Goal: Transaction & Acquisition: Purchase product/service

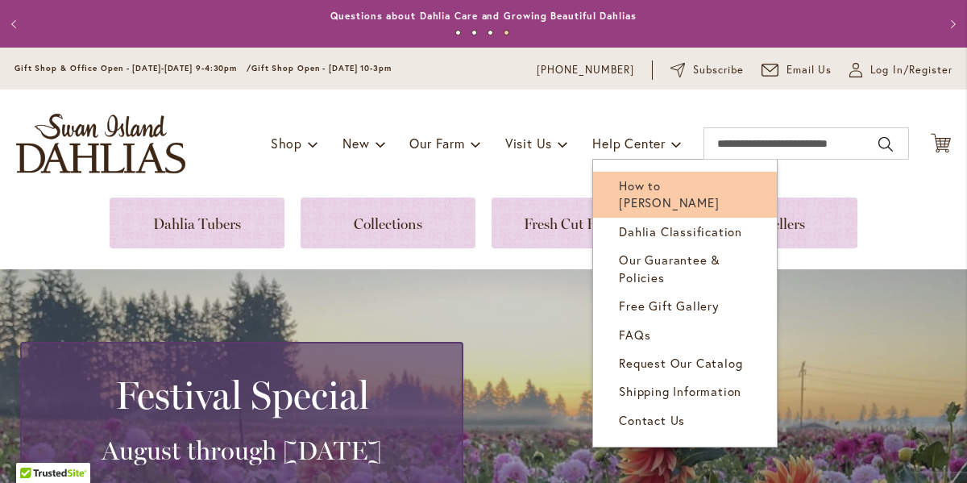
click at [661, 199] on span "How to [PERSON_NAME]" at bounding box center [669, 193] width 100 height 33
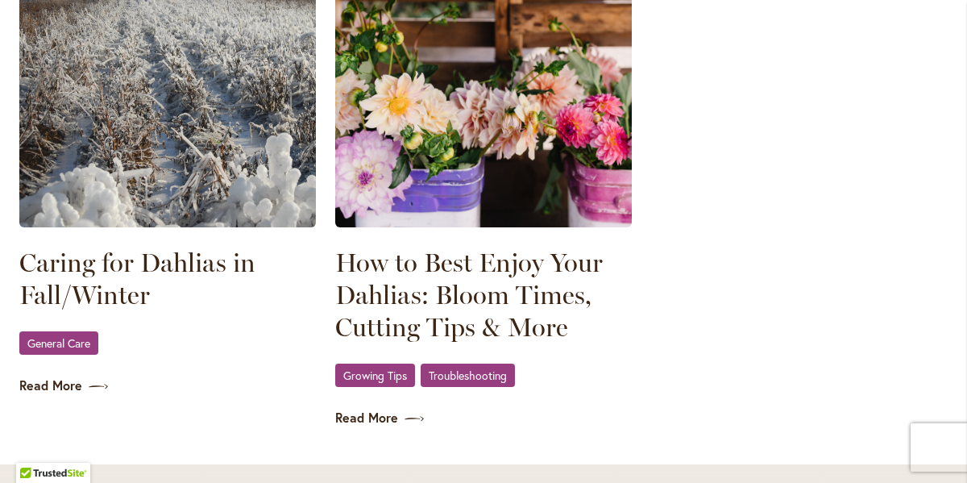
scroll to position [2389, 0]
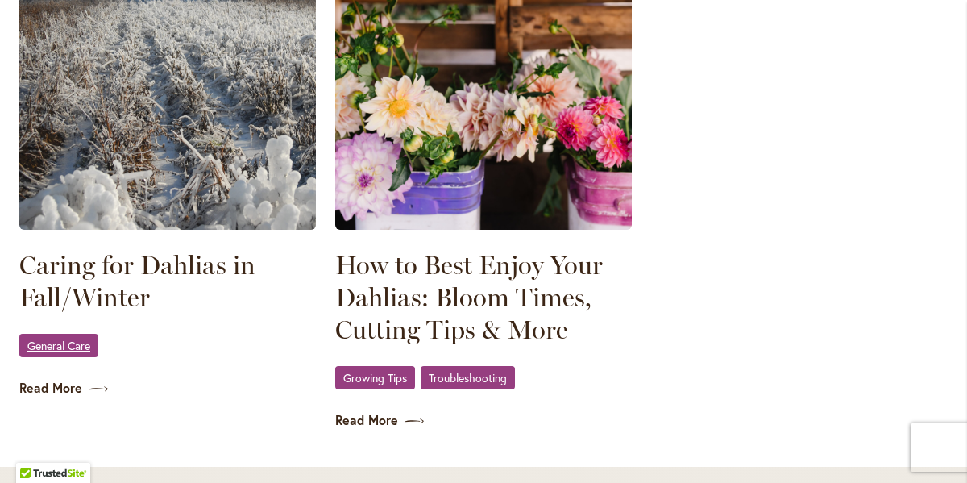
click at [60, 350] on span "General Care" at bounding box center [58, 345] width 63 height 10
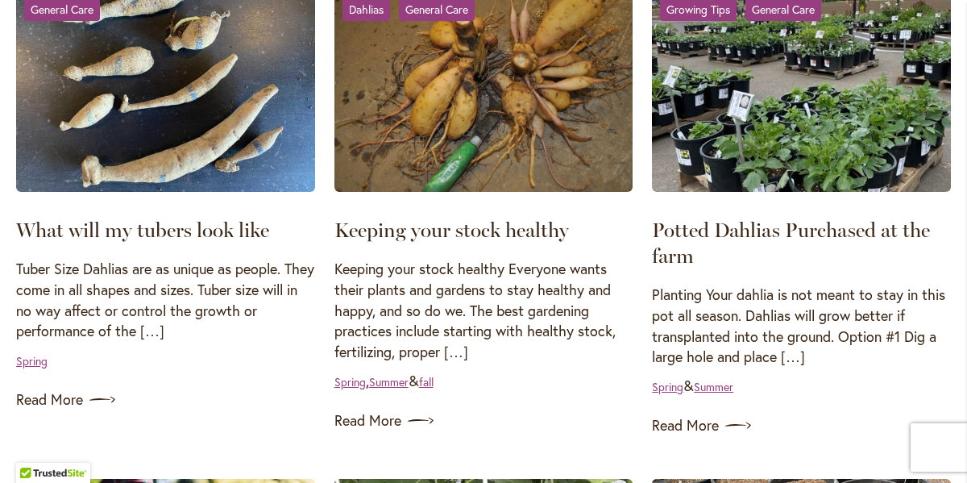
scroll to position [366, 0]
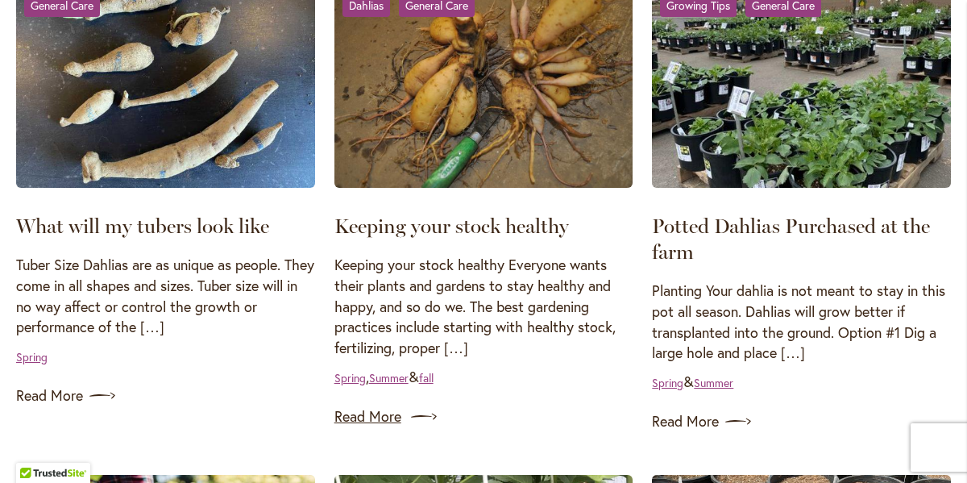
click at [376, 429] on link "Read More" at bounding box center [483, 417] width 299 height 26
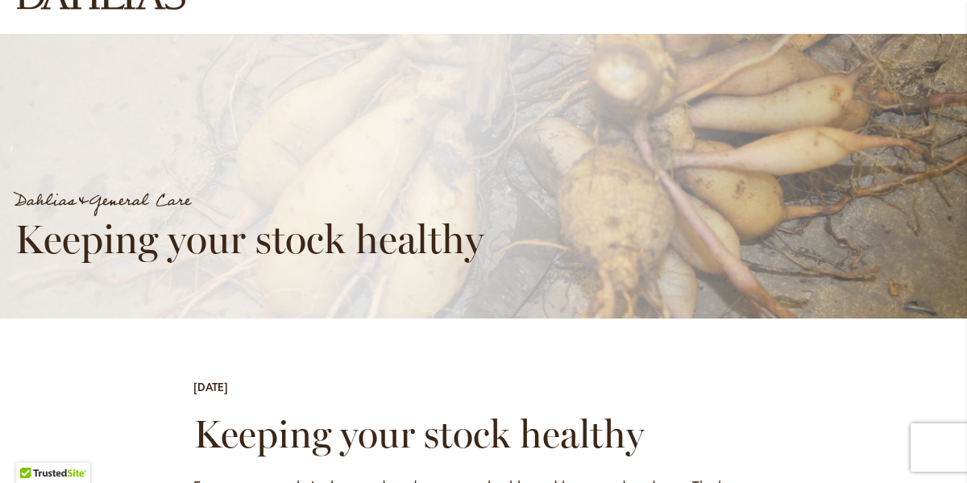
scroll to position [165, 0]
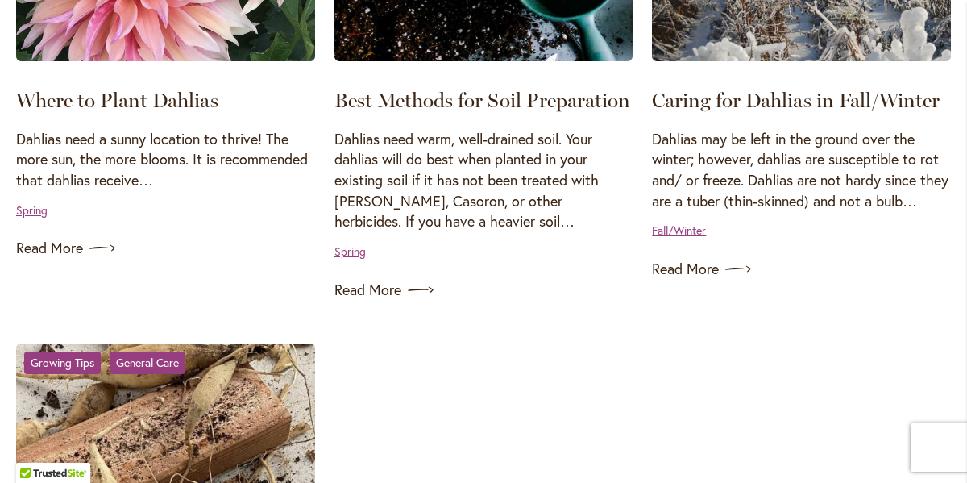
scroll to position [1510, 0]
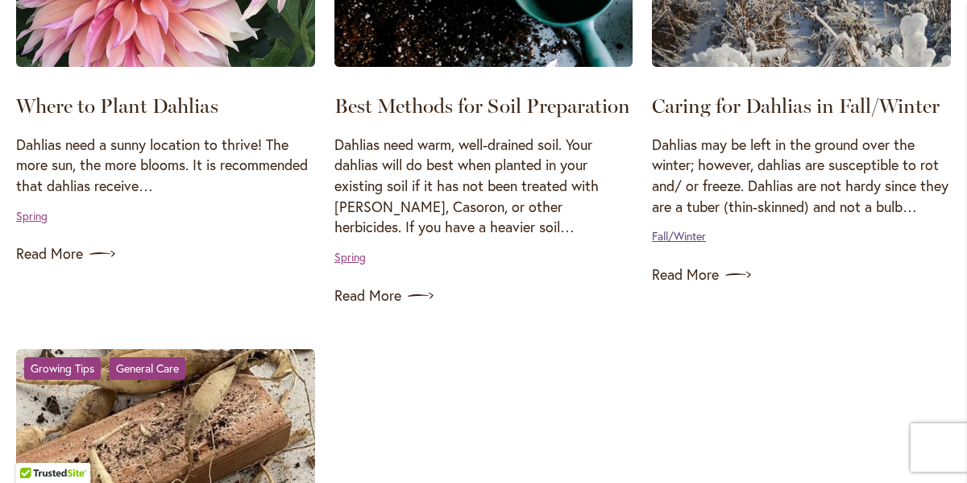
click at [677, 243] on link "Fall/Winter" at bounding box center [679, 235] width 54 height 15
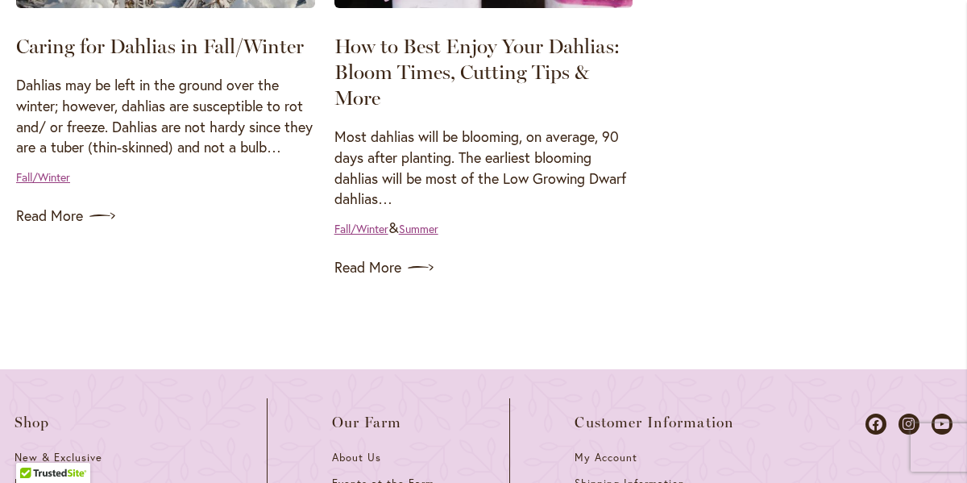
scroll to position [548, 0]
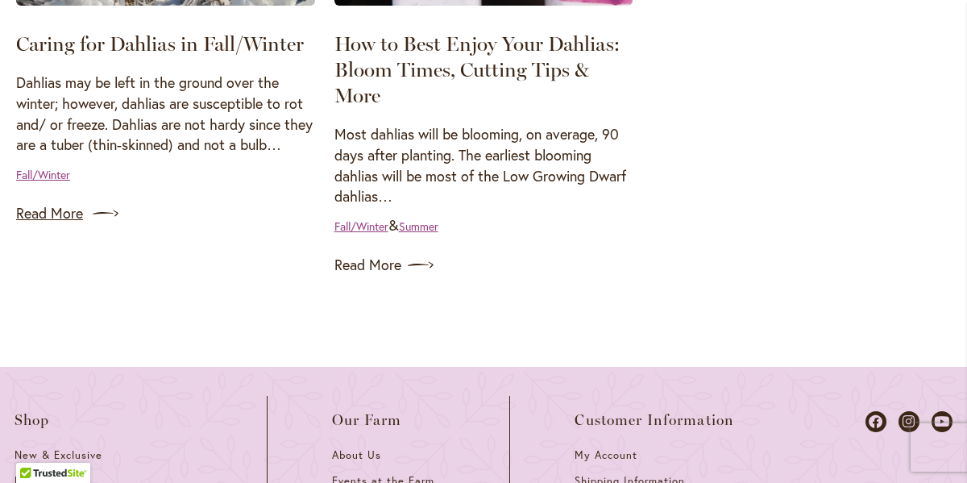
click at [64, 226] on link "Read More" at bounding box center [165, 214] width 299 height 26
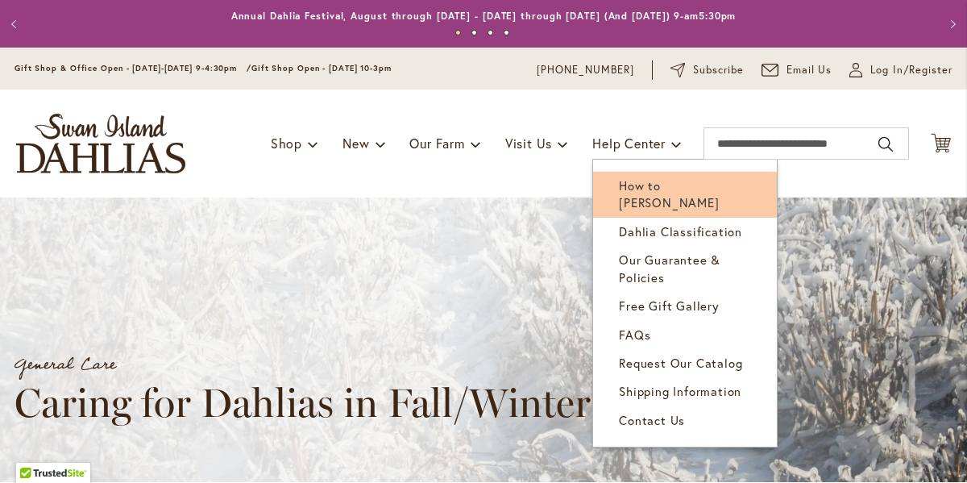
click at [636, 198] on span "How to [PERSON_NAME]" at bounding box center [669, 193] width 100 height 33
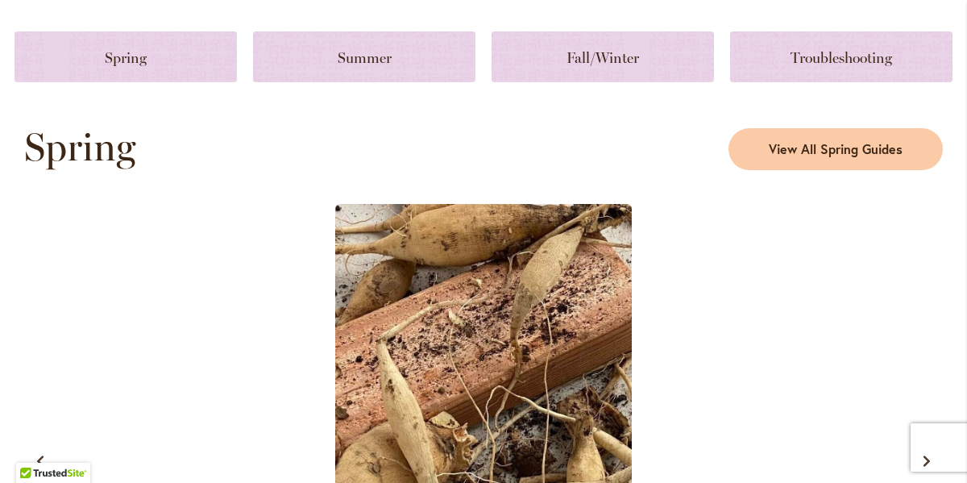
scroll to position [757, 0]
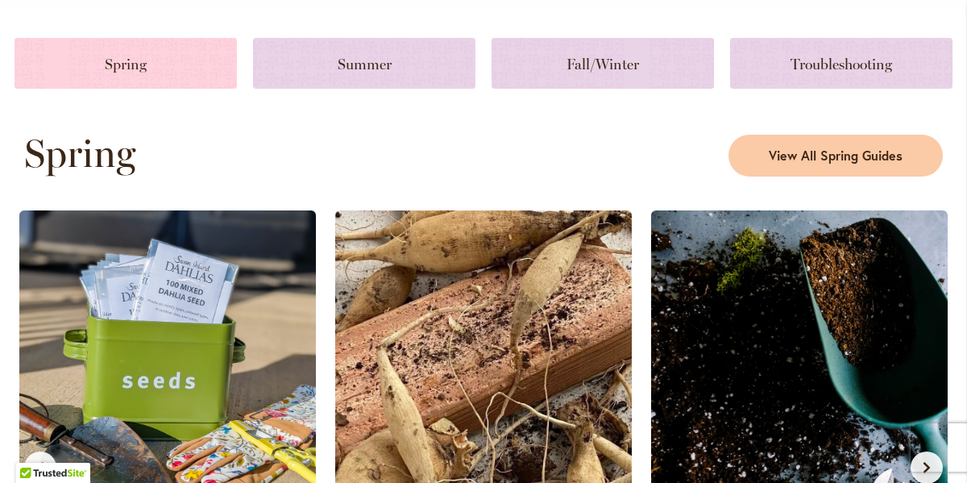
click at [123, 81] on link at bounding box center [125, 63] width 222 height 51
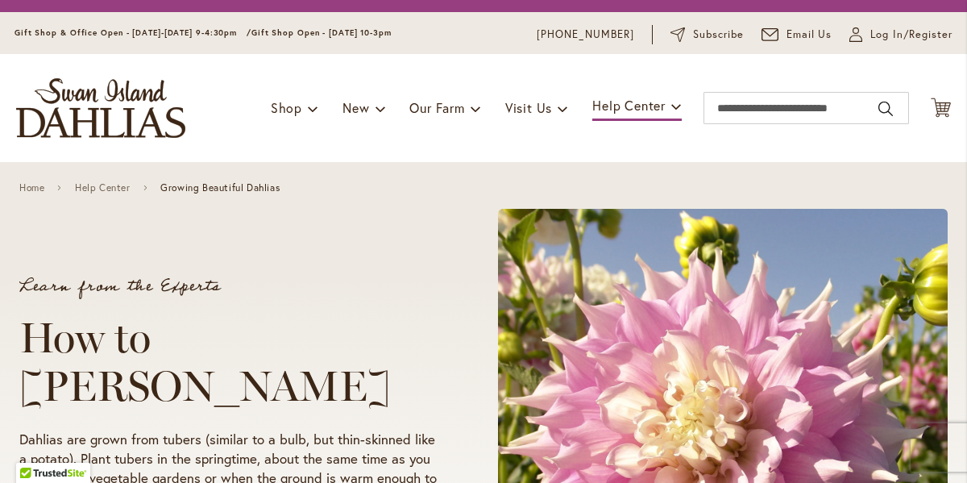
scroll to position [35, 0]
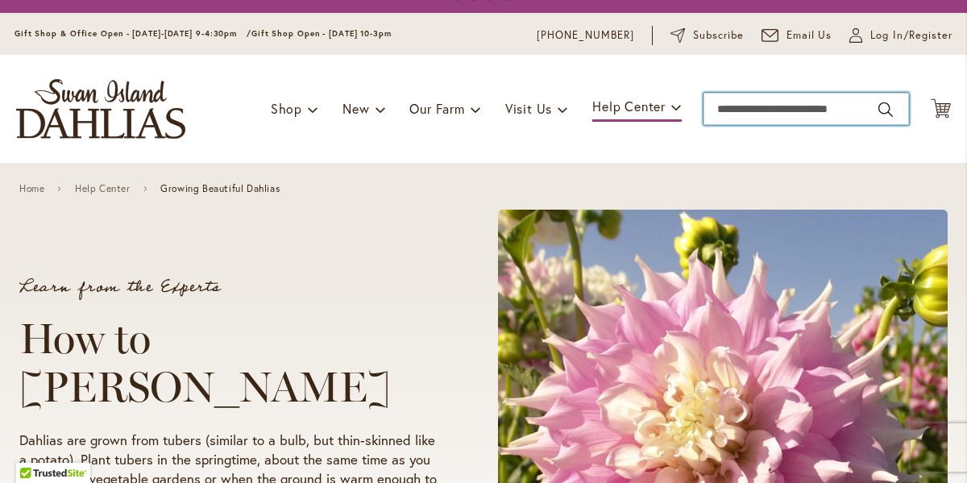
click at [775, 125] on input "Search" at bounding box center [805, 109] width 205 height 32
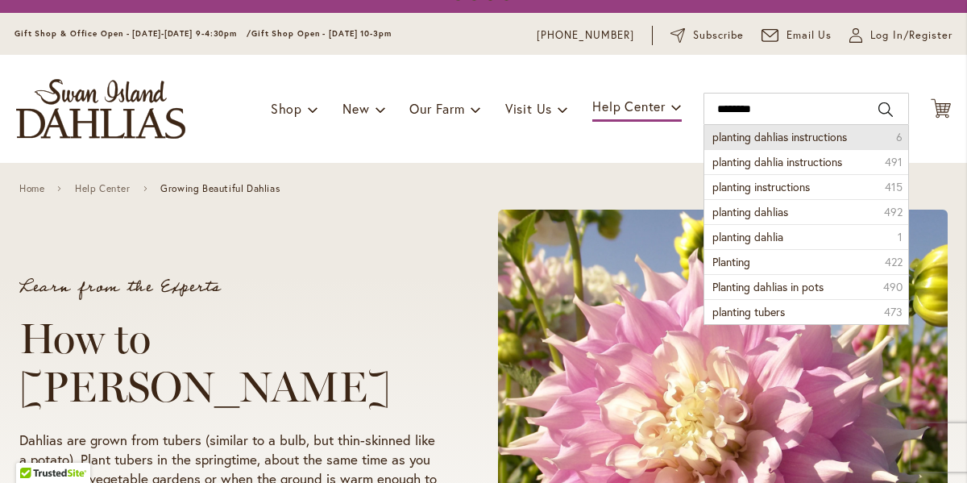
click at [805, 144] on span "planting dahlias instructions" at bounding box center [779, 136] width 135 height 15
type input "**********"
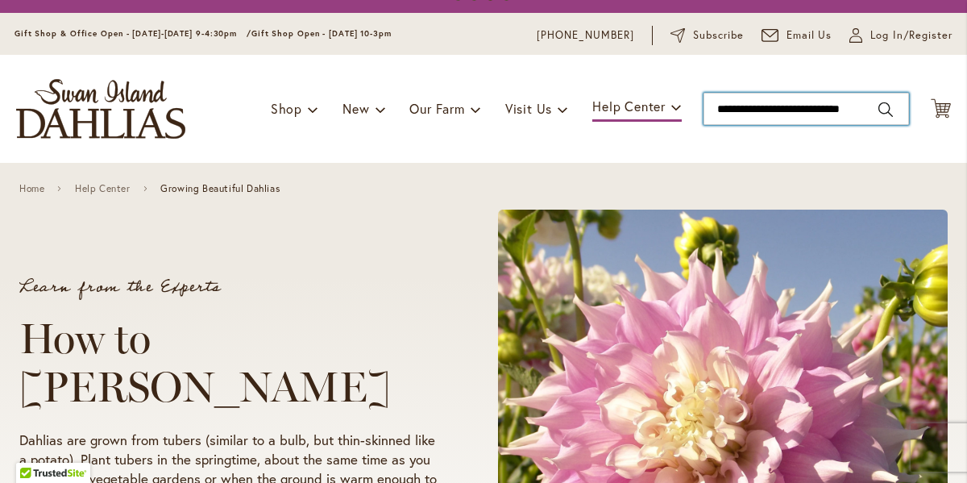
scroll to position [0, 6]
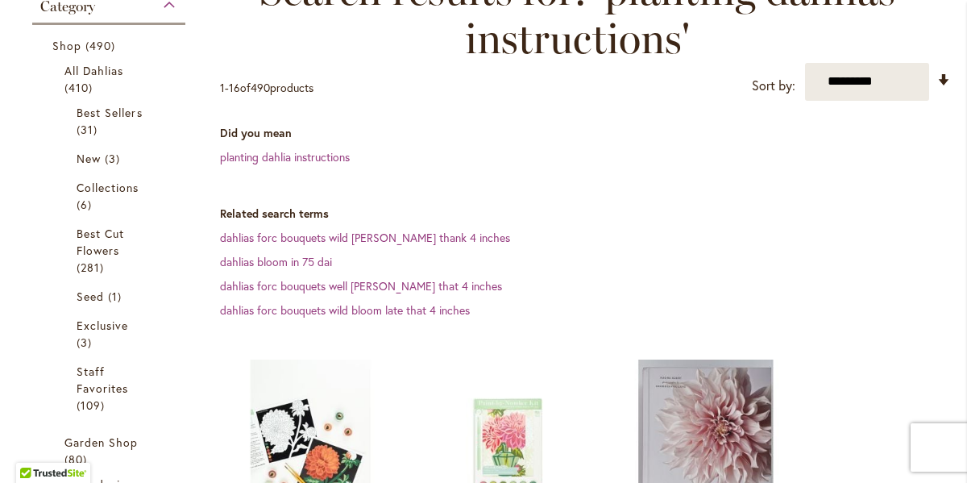
scroll to position [293, 0]
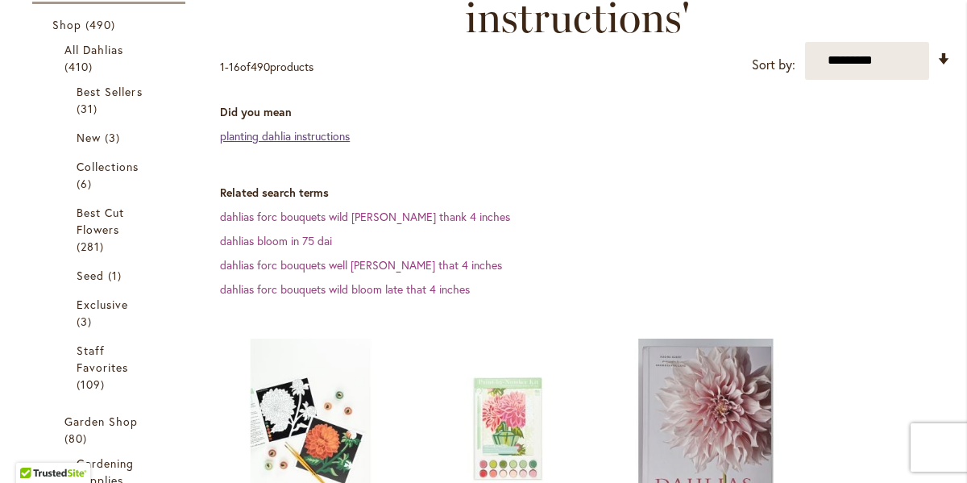
click at [311, 143] on link "planting dahlia instructions" at bounding box center [285, 135] width 130 height 15
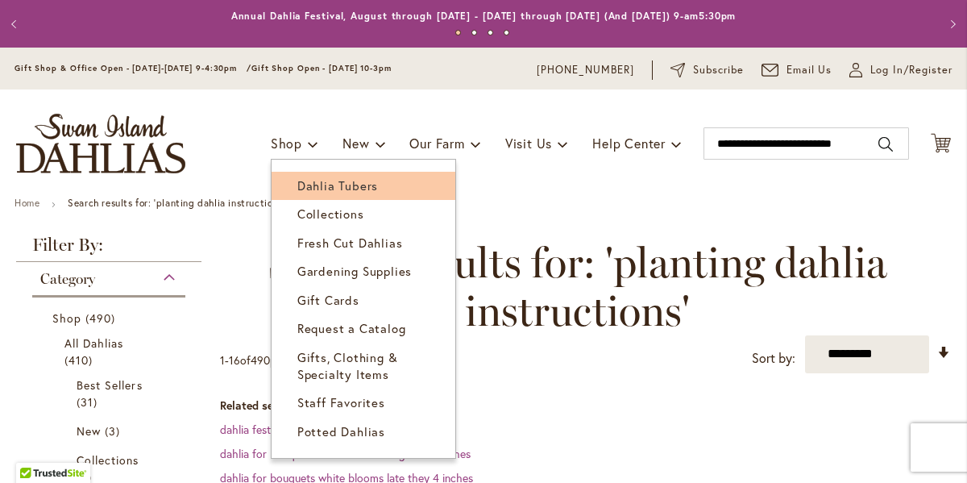
click at [319, 193] on span "Dahlia Tubers" at bounding box center [337, 185] width 81 height 16
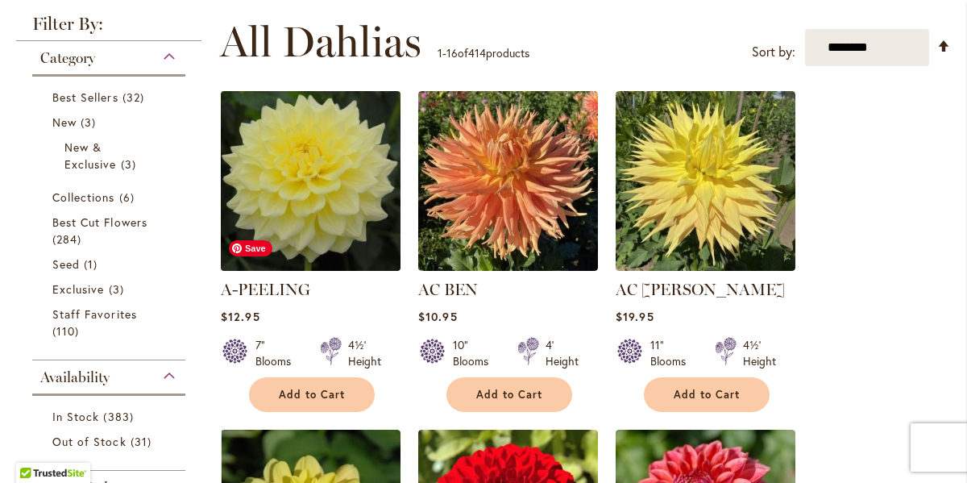
scroll to position [313, 0]
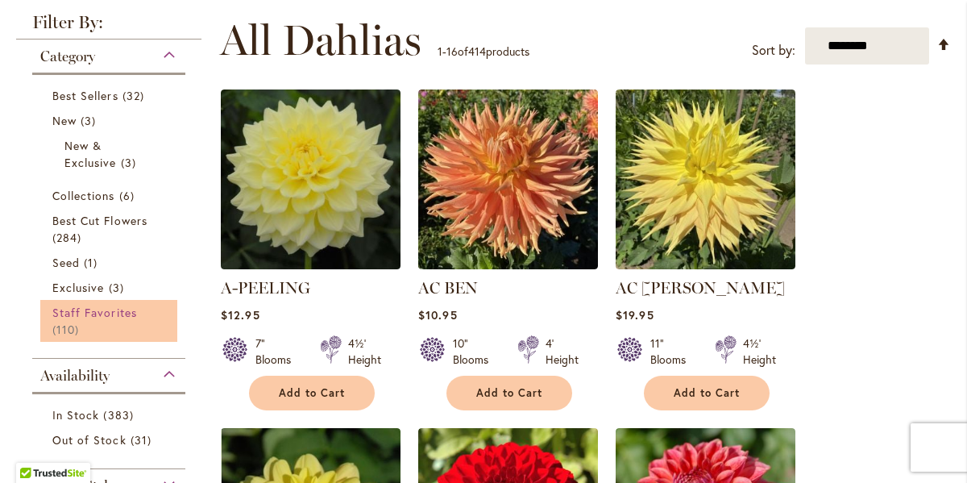
click at [106, 320] on span "Staff Favorites" at bounding box center [94, 311] width 85 height 15
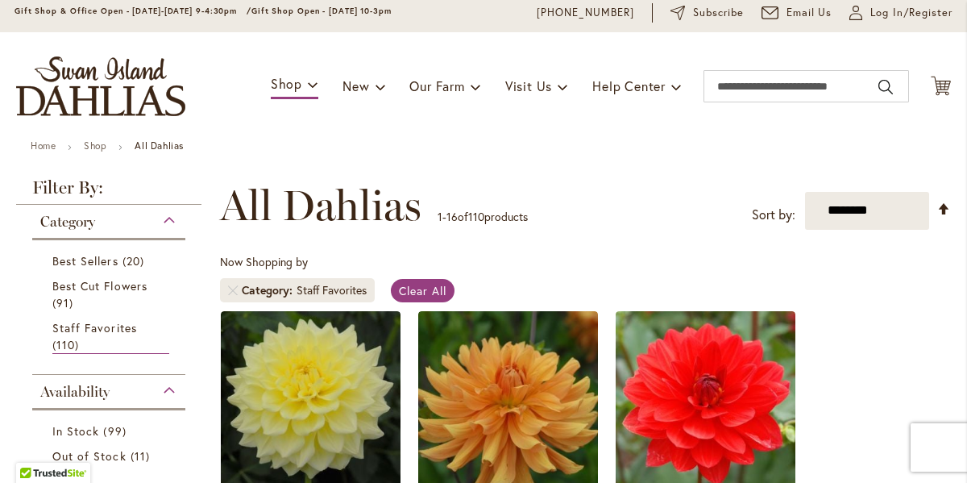
scroll to position [46, 0]
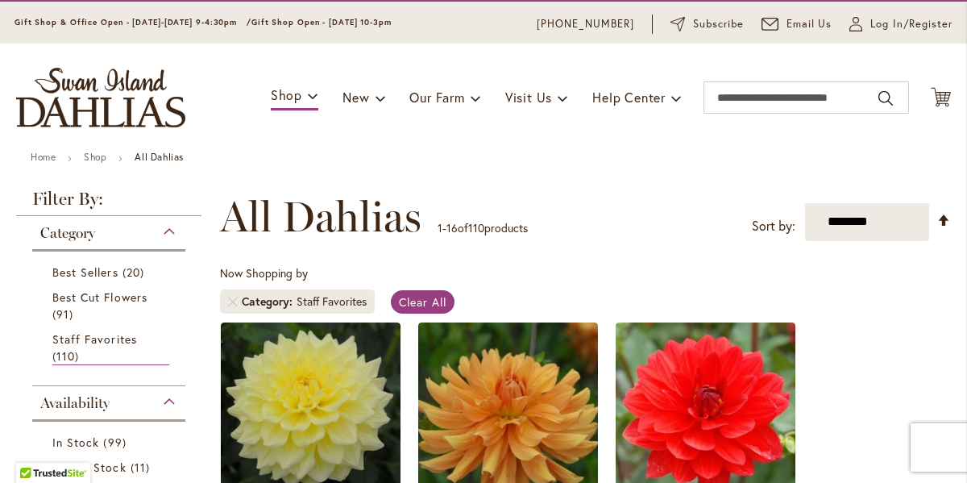
click at [0, 0] on span "Collections" at bounding box center [0, 0] width 0 height 0
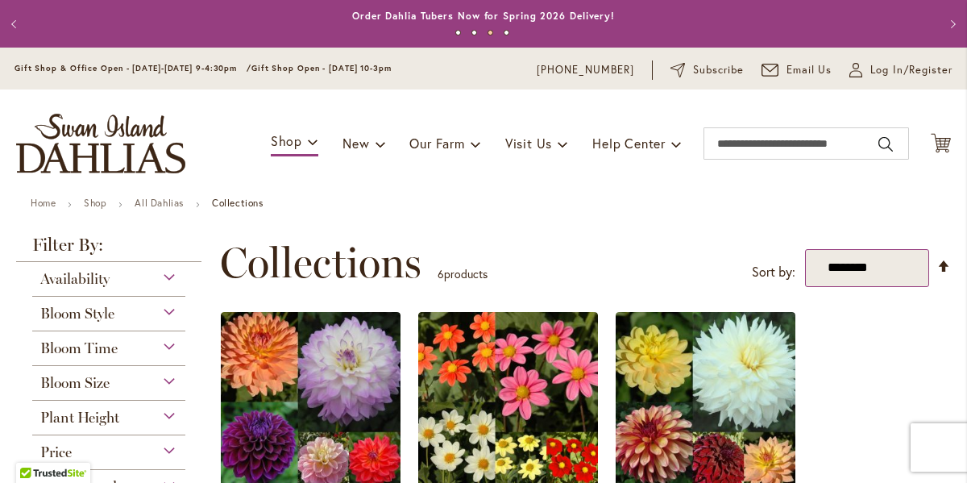
click at [860, 287] on select "**********" at bounding box center [867, 268] width 125 height 38
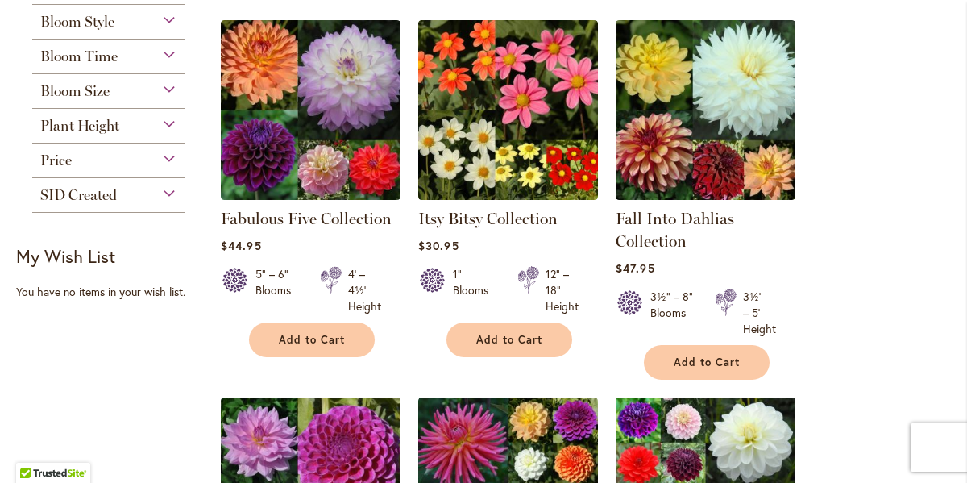
scroll to position [246, 0]
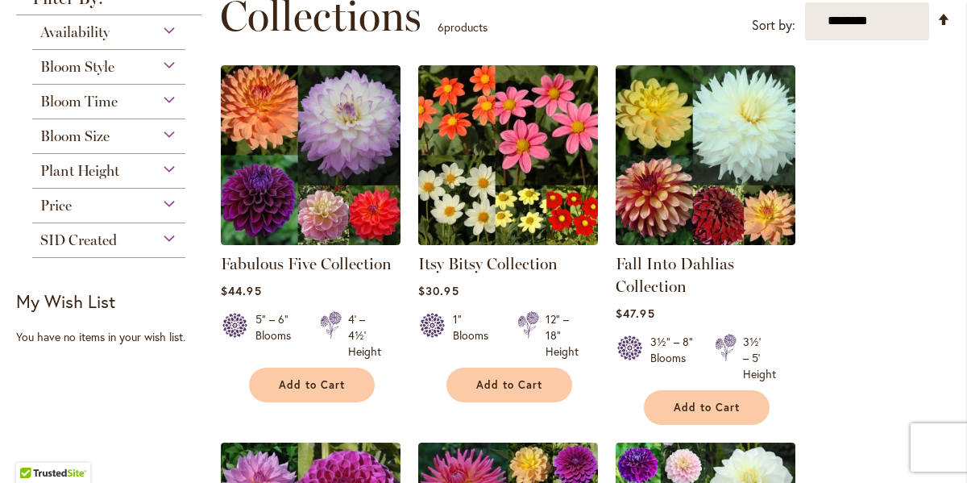
click at [101, 41] on span "Availability" at bounding box center [74, 32] width 69 height 18
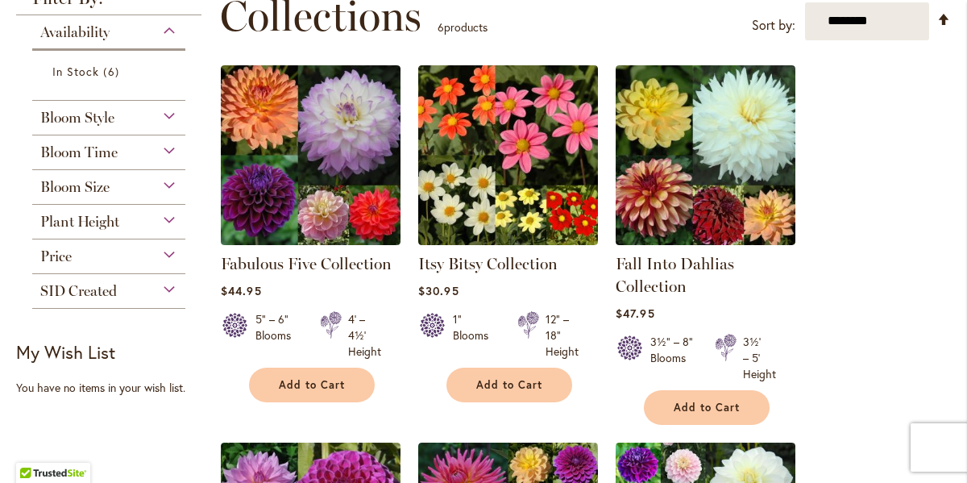
click at [100, 41] on span "Availability" at bounding box center [74, 32] width 69 height 18
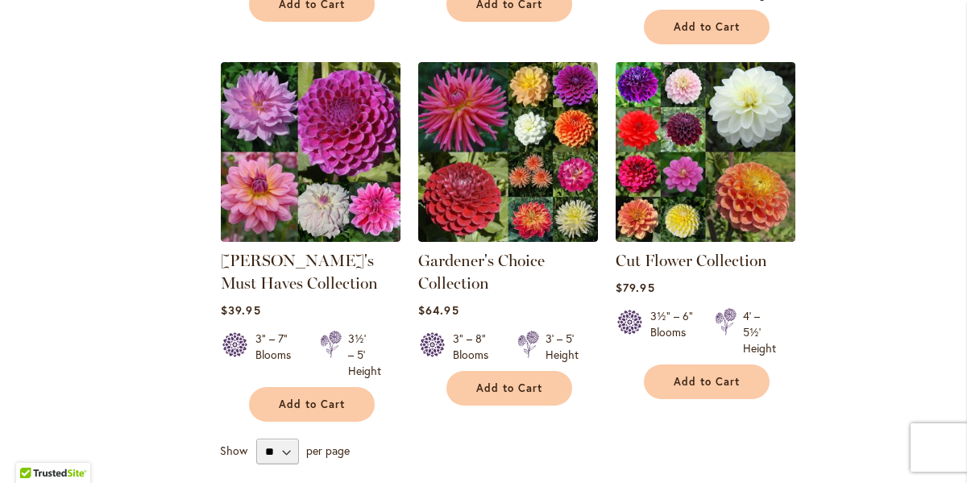
scroll to position [0, 0]
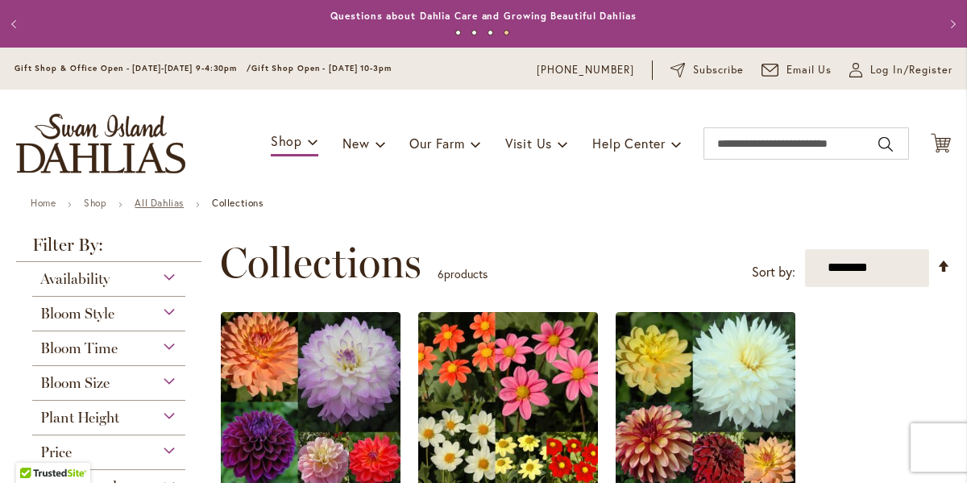
click at [164, 209] on link "All Dahlias" at bounding box center [159, 203] width 49 height 12
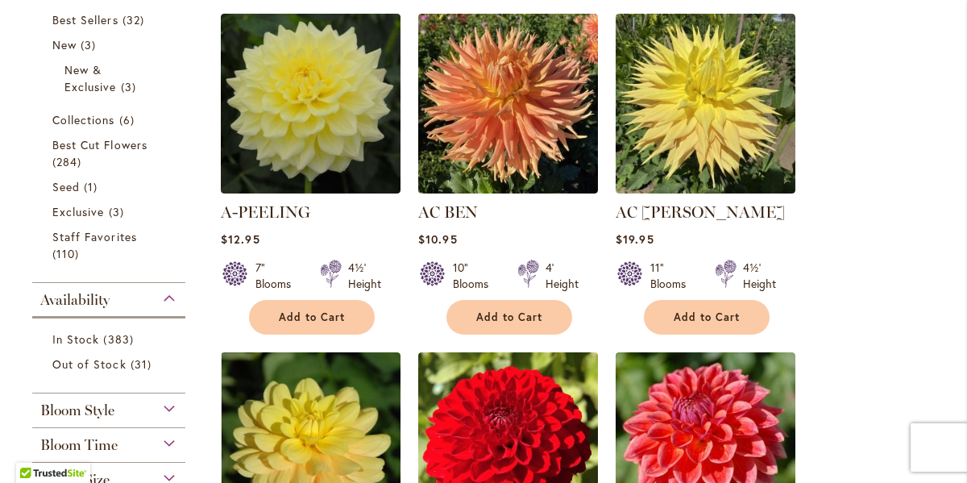
scroll to position [391, 0]
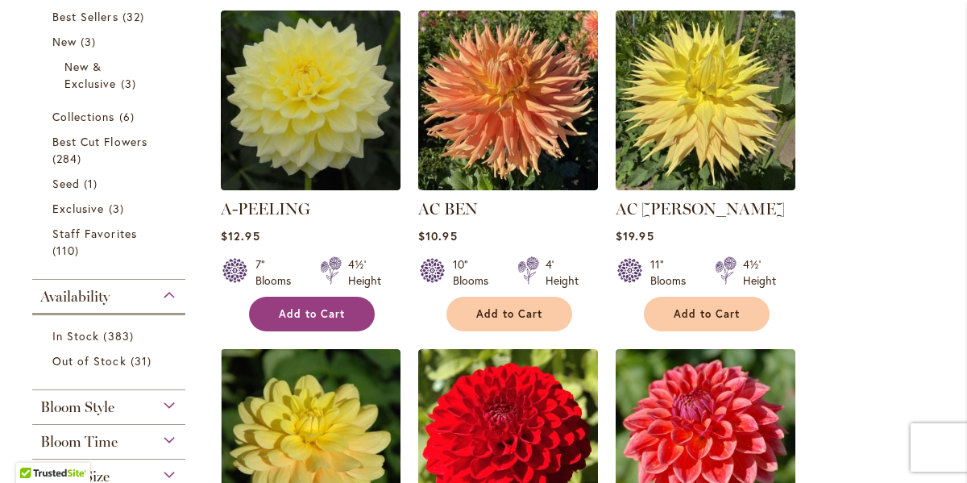
click at [304, 321] on span "Add to Cart" at bounding box center [312, 314] width 66 height 14
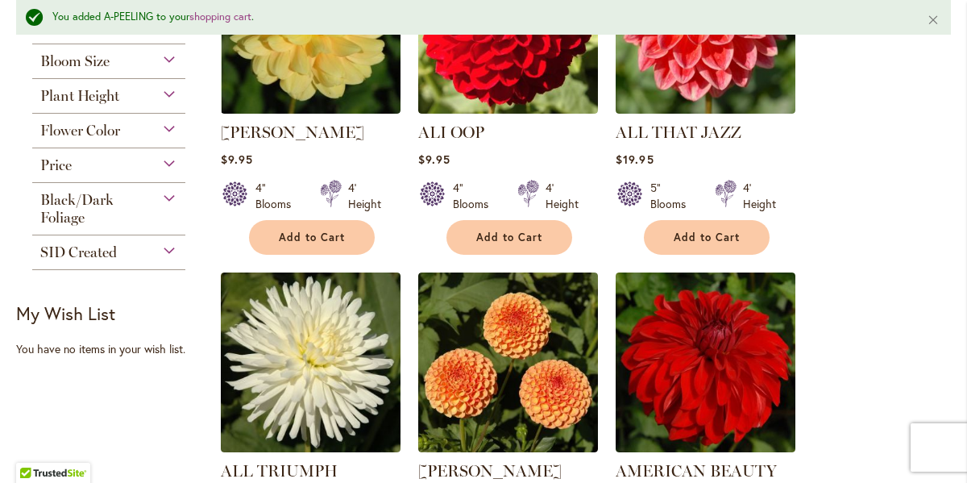
scroll to position [854, 0]
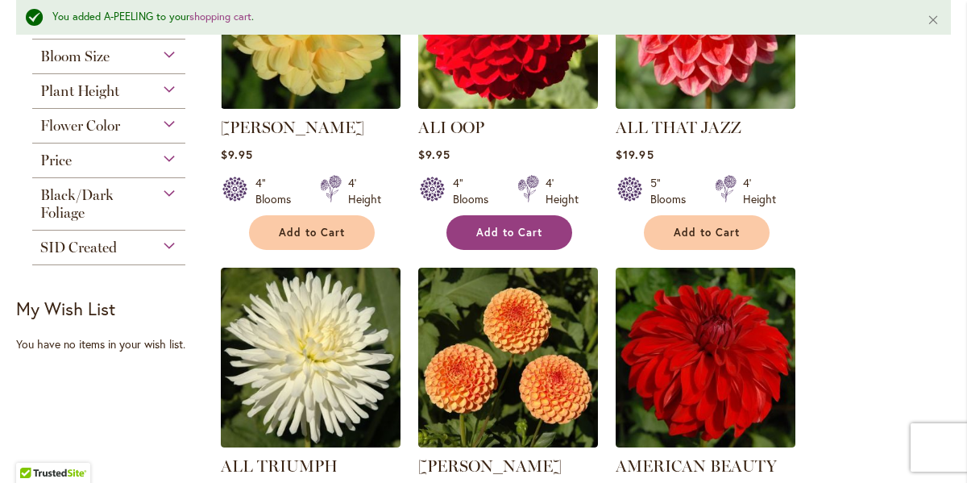
click at [524, 239] on span "Add to Cart" at bounding box center [509, 233] width 66 height 14
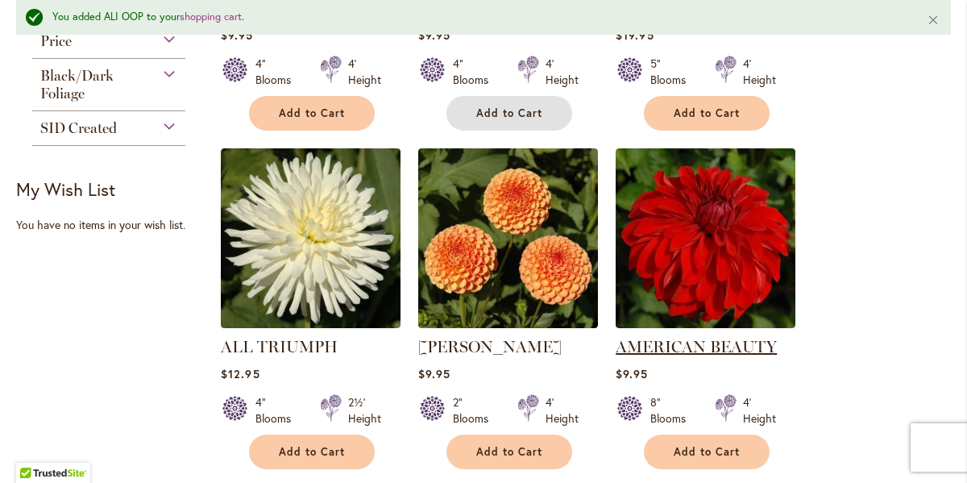
scroll to position [1050, 0]
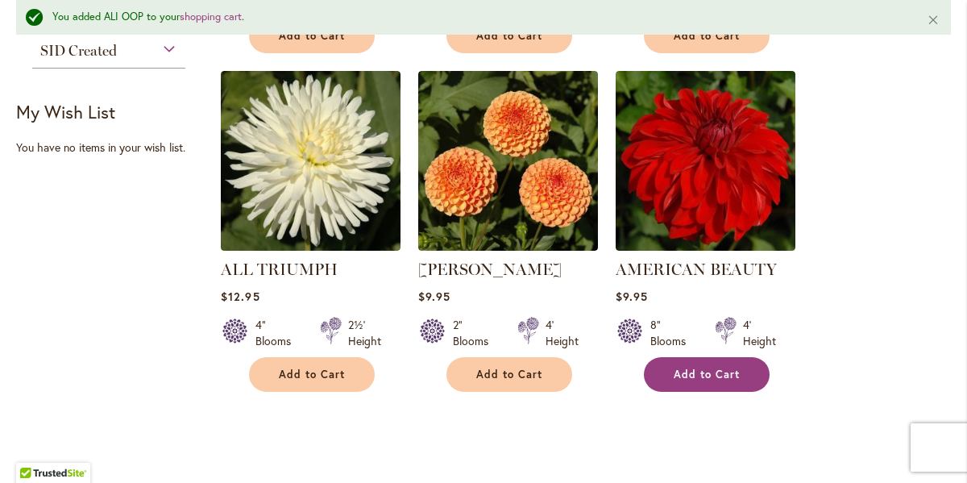
click at [710, 381] on span "Add to Cart" at bounding box center [706, 374] width 66 height 14
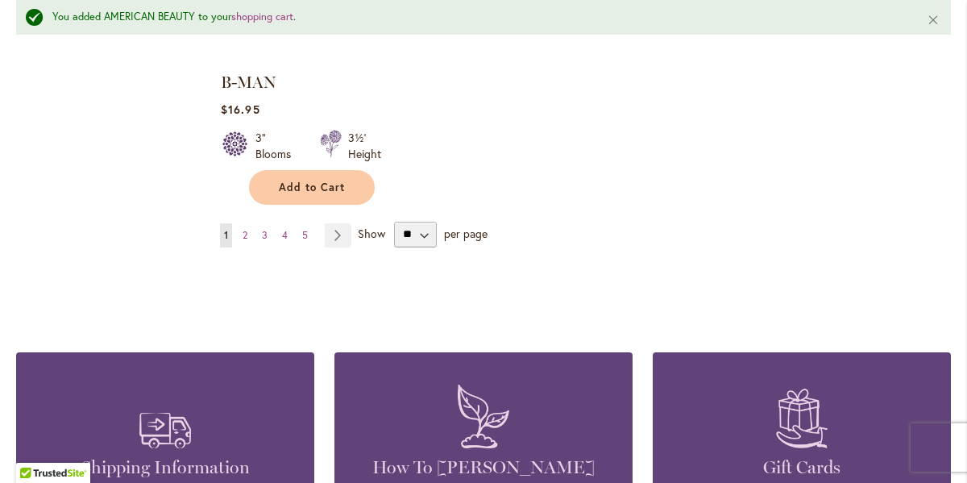
scroll to position [2283, 0]
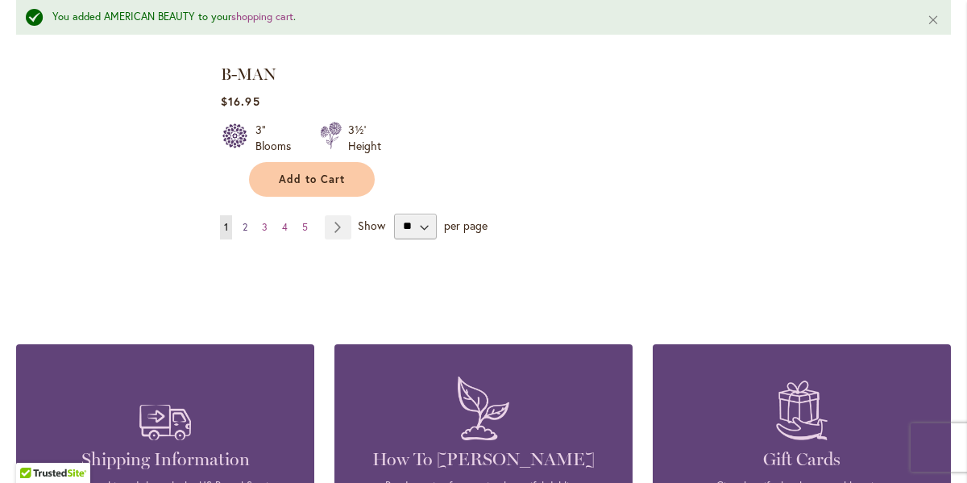
click at [246, 221] on span "2" at bounding box center [244, 227] width 5 height 12
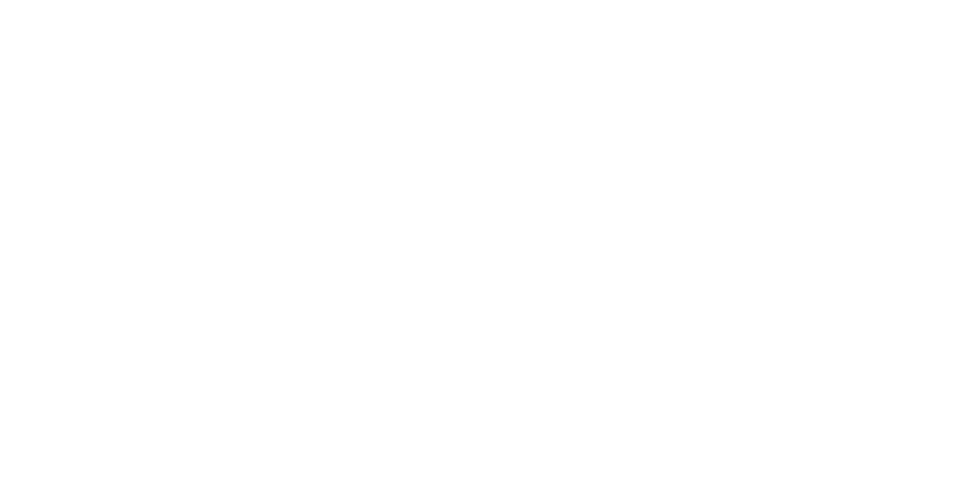
click at [246, 219] on body at bounding box center [483, 241] width 967 height 483
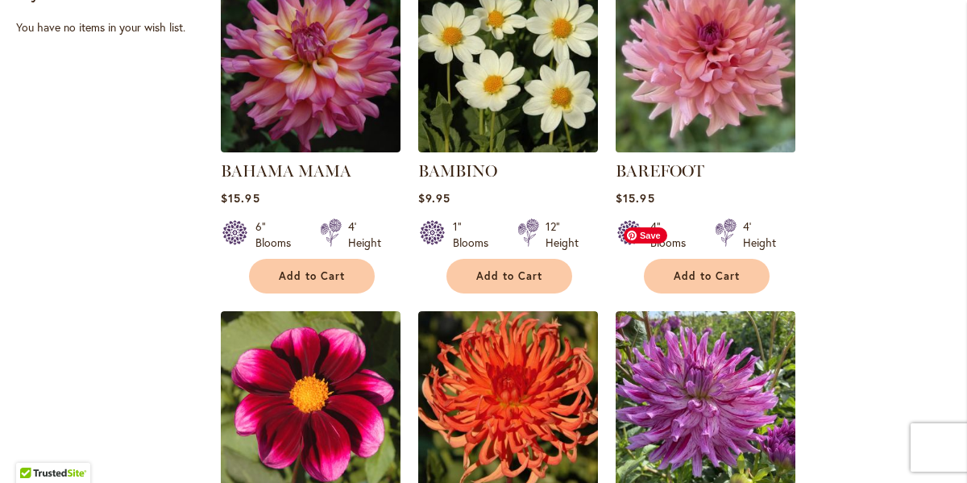
scroll to position [824, 0]
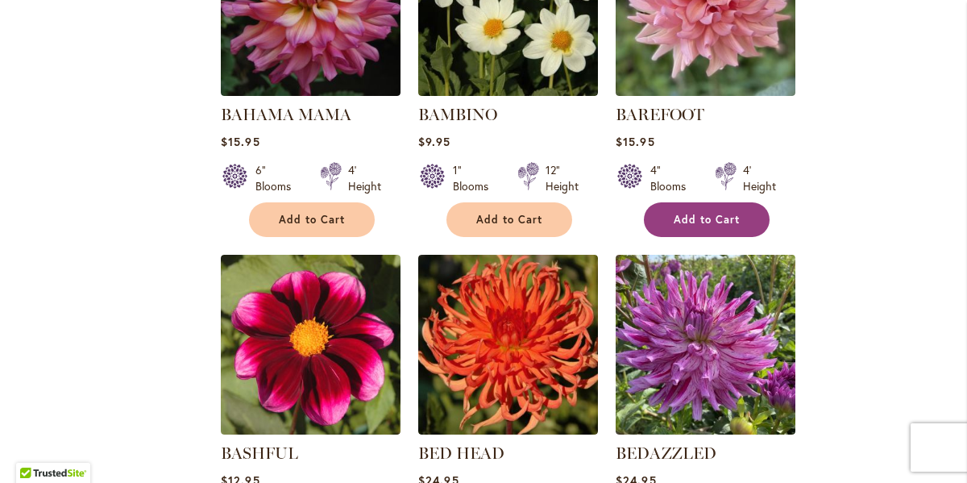
click at [701, 226] on span "Add to Cart" at bounding box center [706, 220] width 66 height 14
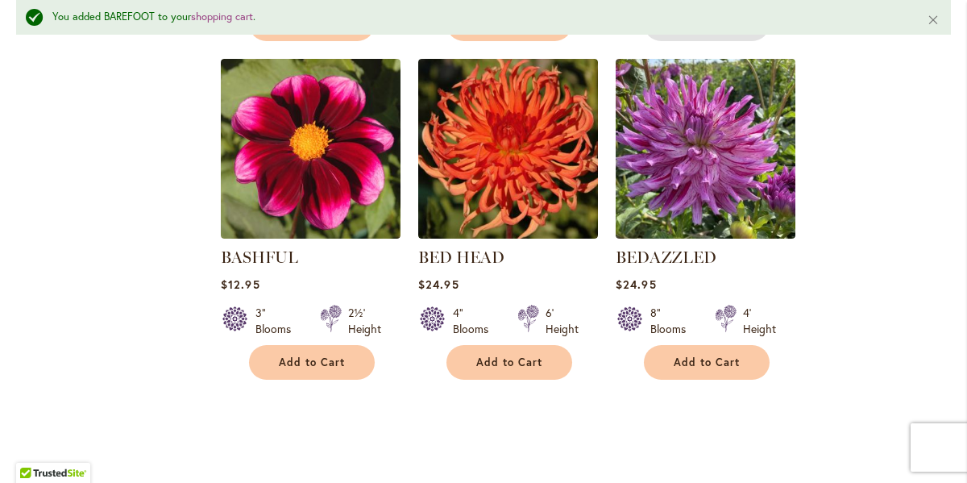
scroll to position [1081, 0]
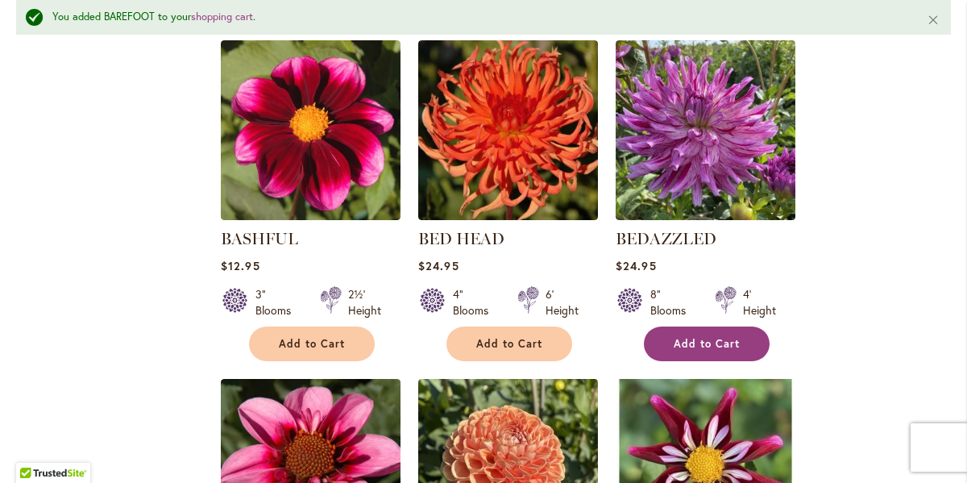
click at [694, 350] on span "Add to Cart" at bounding box center [706, 344] width 66 height 14
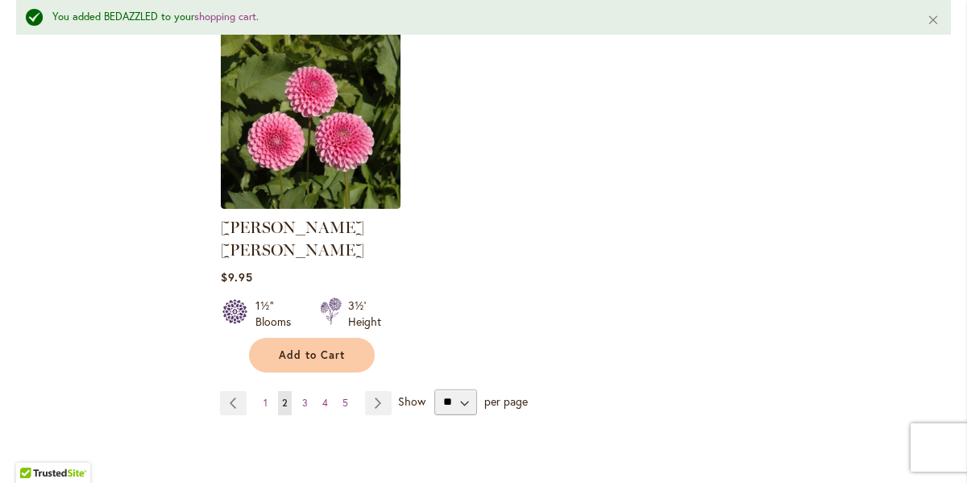
scroll to position [2117, 0]
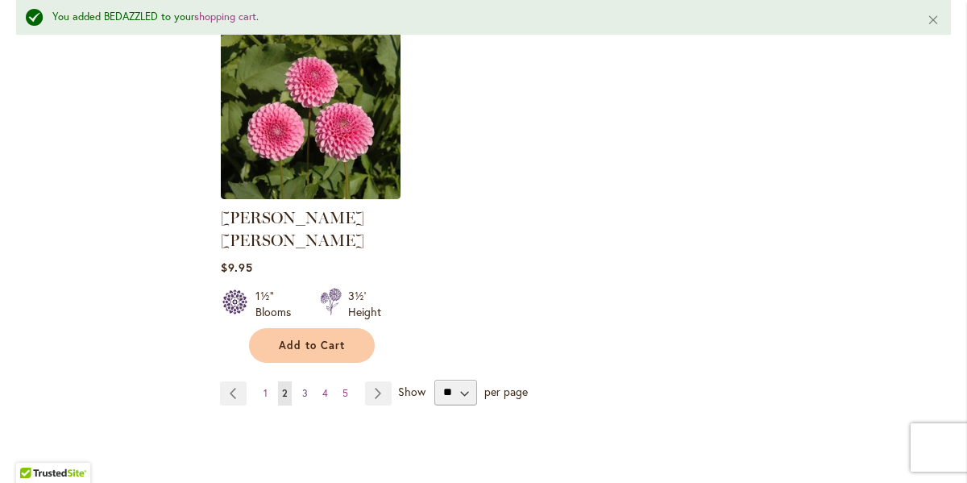
click at [304, 387] on span "3" at bounding box center [305, 393] width 6 height 12
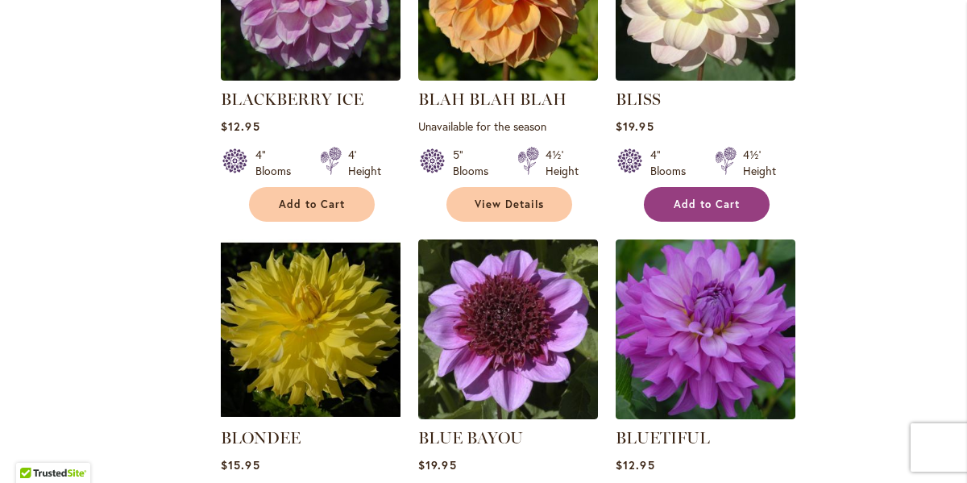
scroll to position [844, 0]
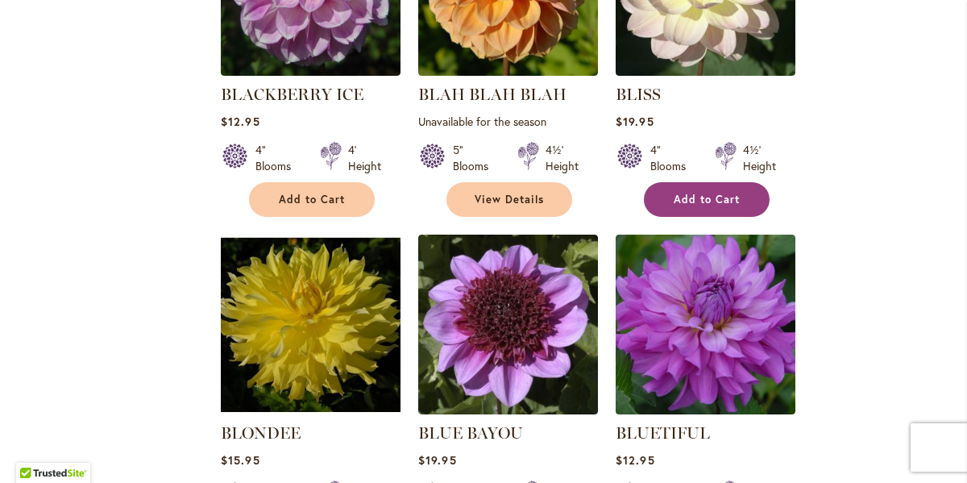
click at [699, 206] on span "Add to Cart" at bounding box center [706, 200] width 66 height 14
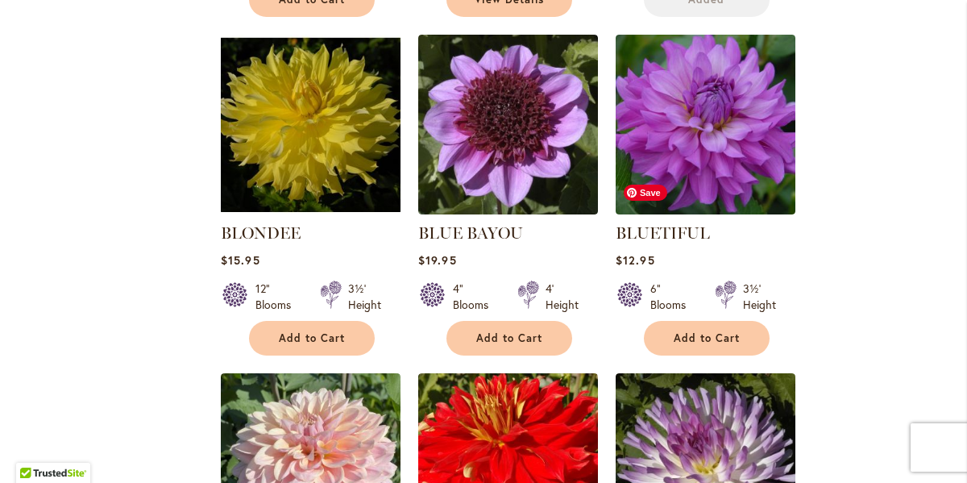
scroll to position [1122, 0]
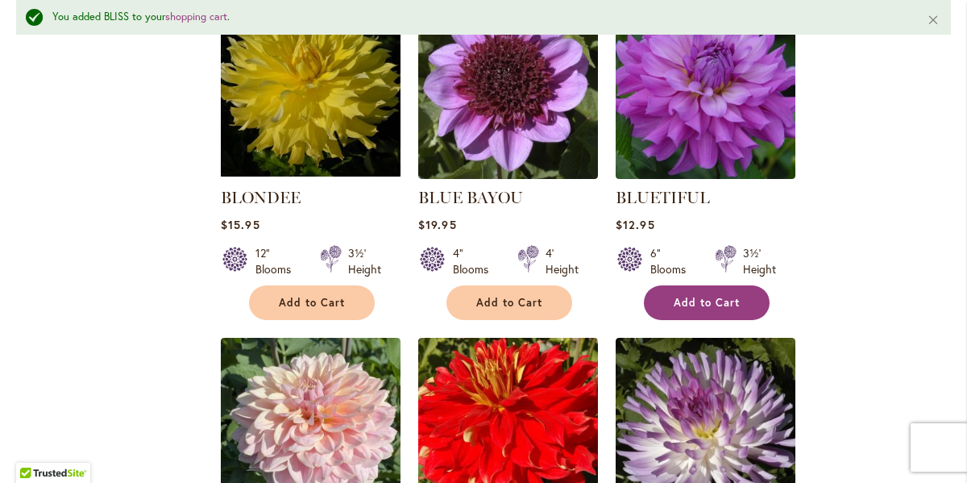
click at [703, 320] on button "Add to Cart" at bounding box center [707, 302] width 126 height 35
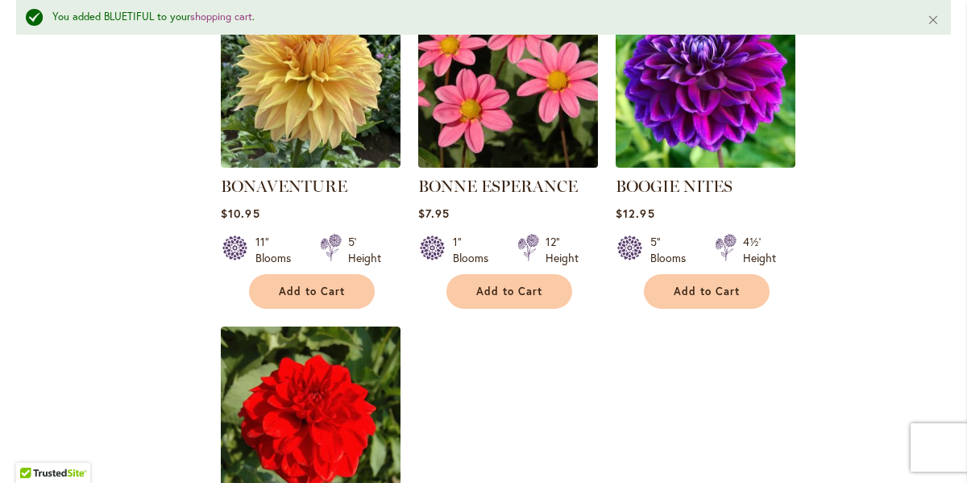
scroll to position [1813, 0]
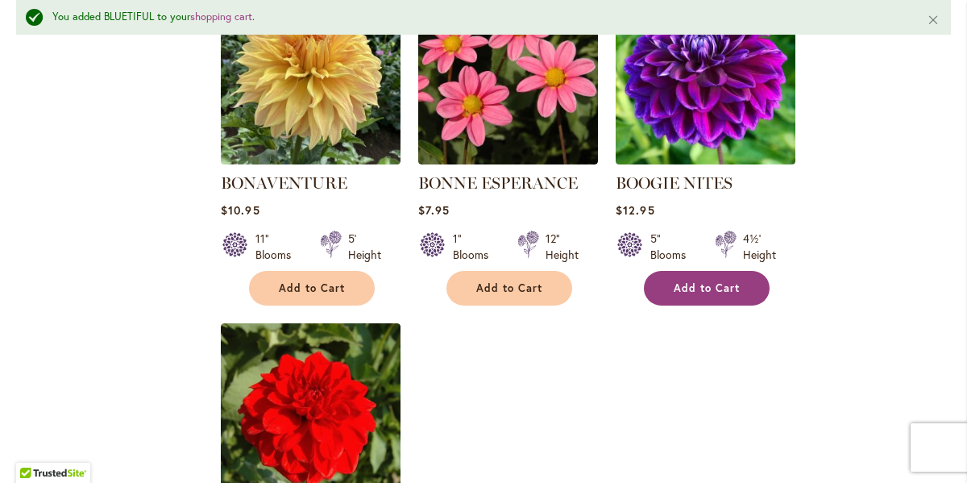
click at [708, 295] on span "Add to Cart" at bounding box center [706, 288] width 66 height 14
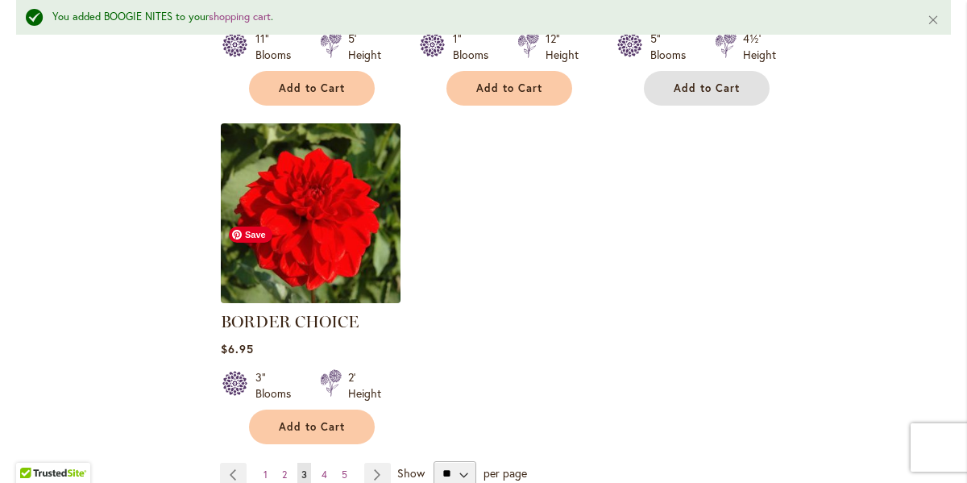
scroll to position [2015, 0]
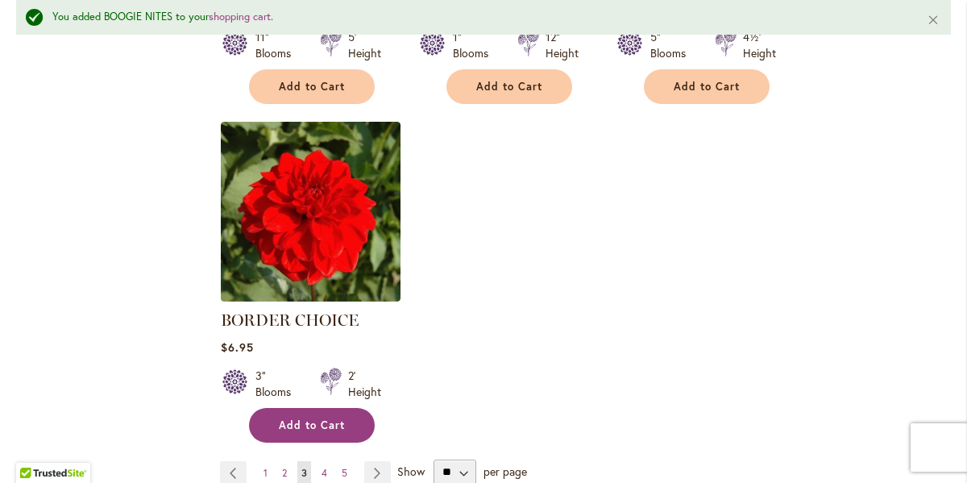
click at [305, 432] on span "Add to Cart" at bounding box center [312, 425] width 66 height 14
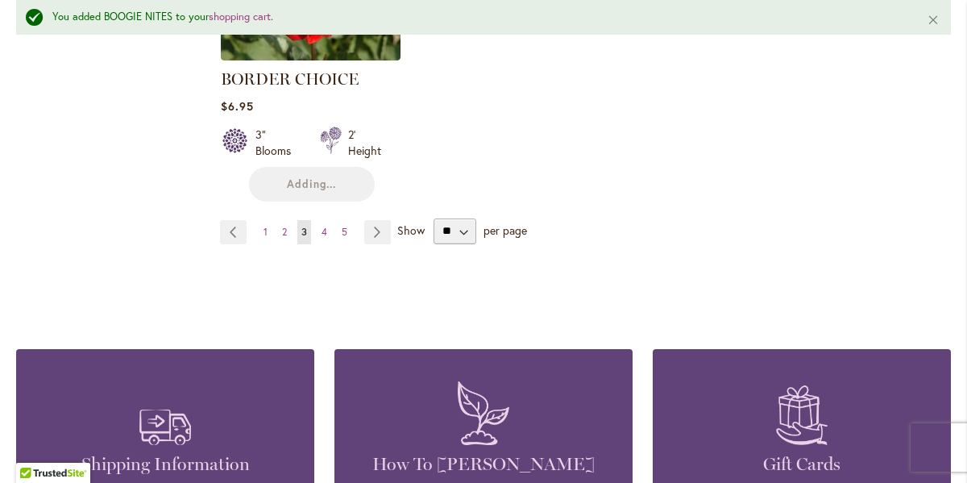
scroll to position [2265, 0]
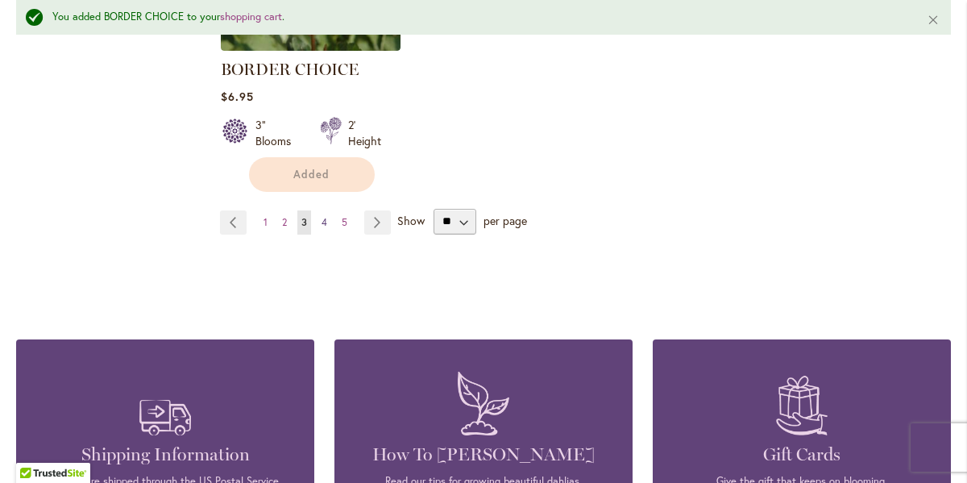
click at [323, 228] on span "4" at bounding box center [324, 222] width 6 height 12
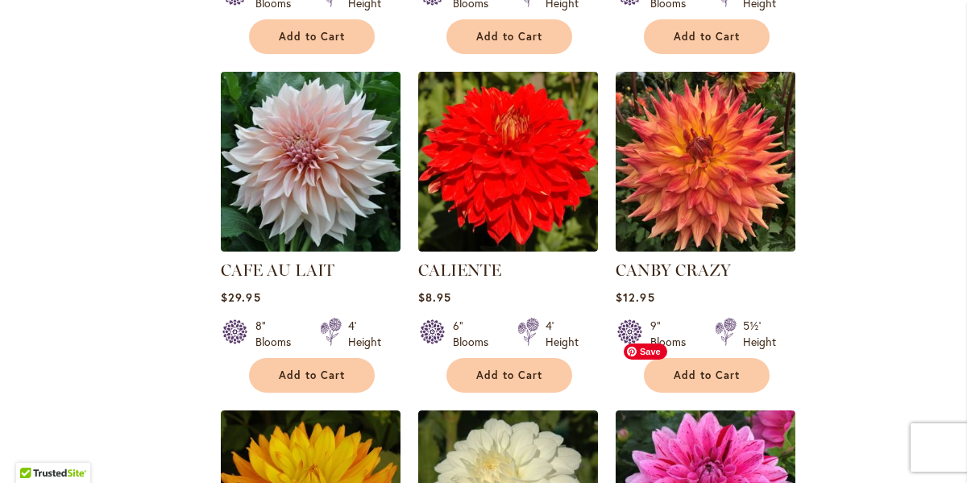
scroll to position [1370, 0]
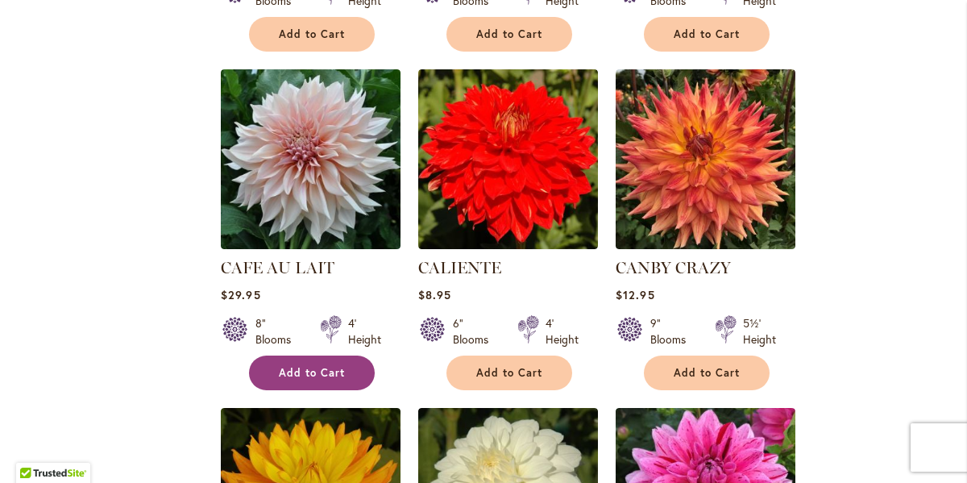
click at [329, 379] on span "Add to Cart" at bounding box center [312, 373] width 66 height 14
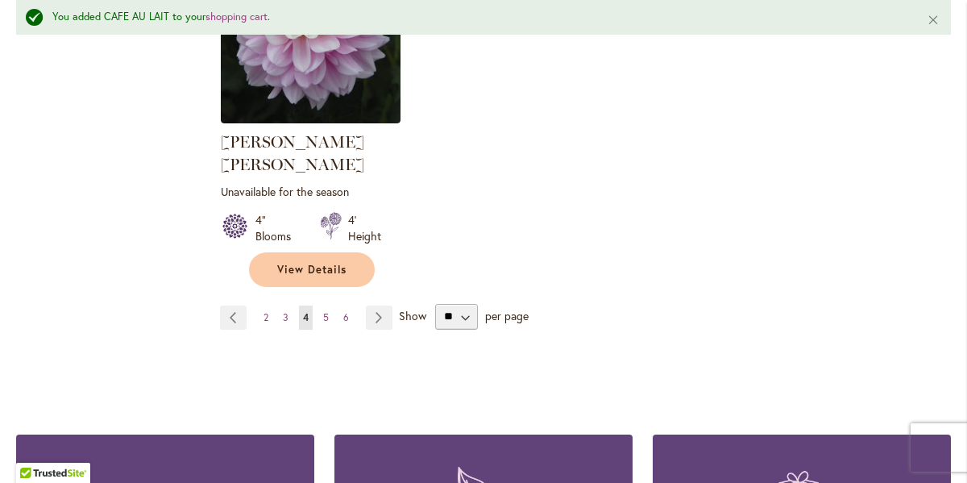
scroll to position [2226, 0]
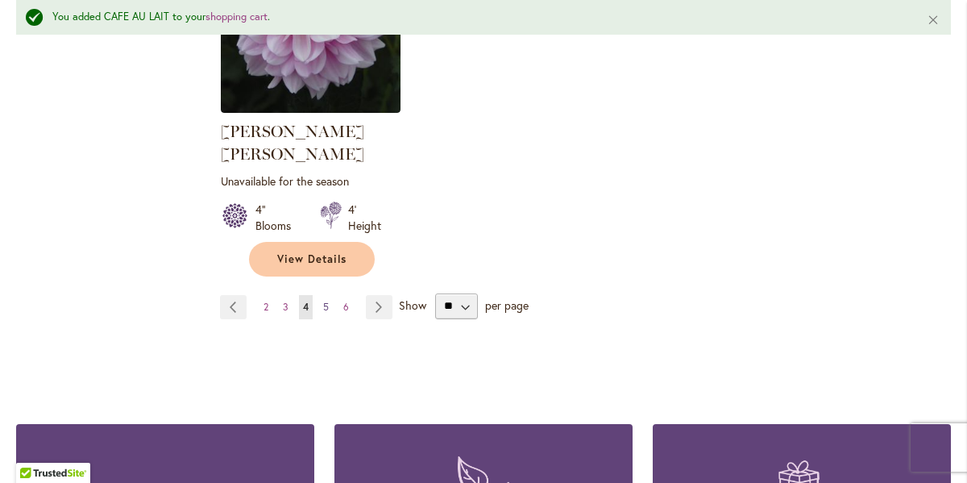
click at [325, 300] on span "5" at bounding box center [326, 306] width 6 height 12
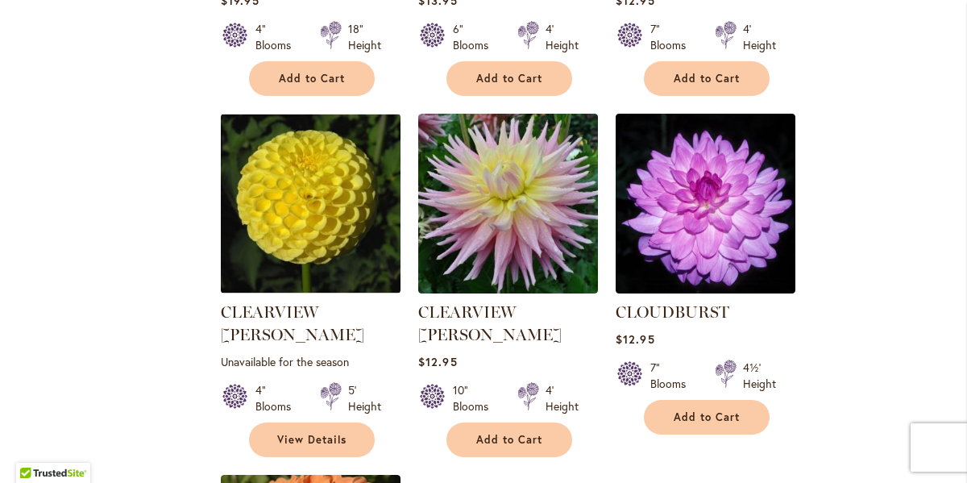
scroll to position [1670, 0]
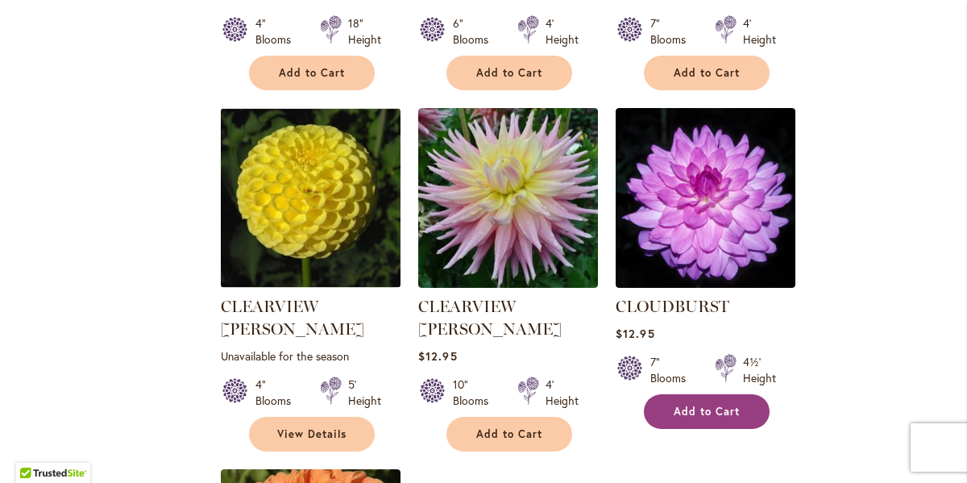
click at [713, 409] on span "Add to Cart" at bounding box center [706, 411] width 66 height 14
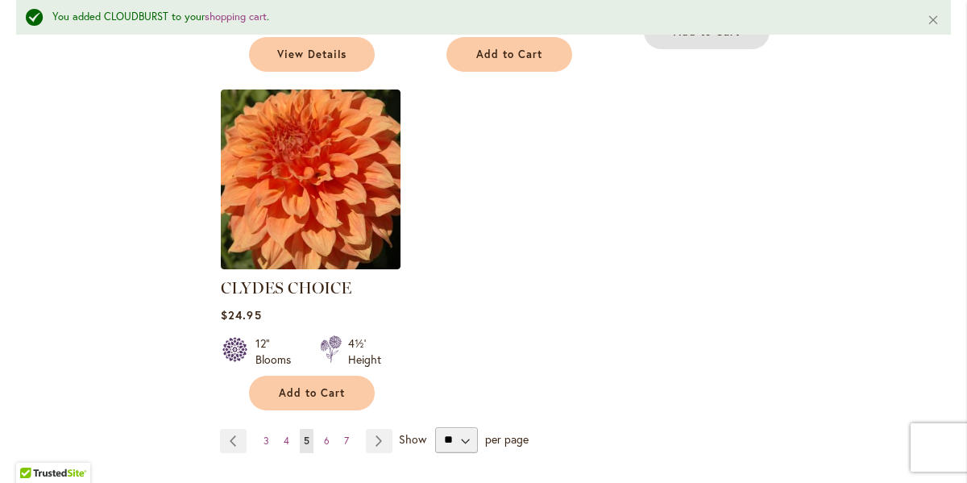
scroll to position [2115, 0]
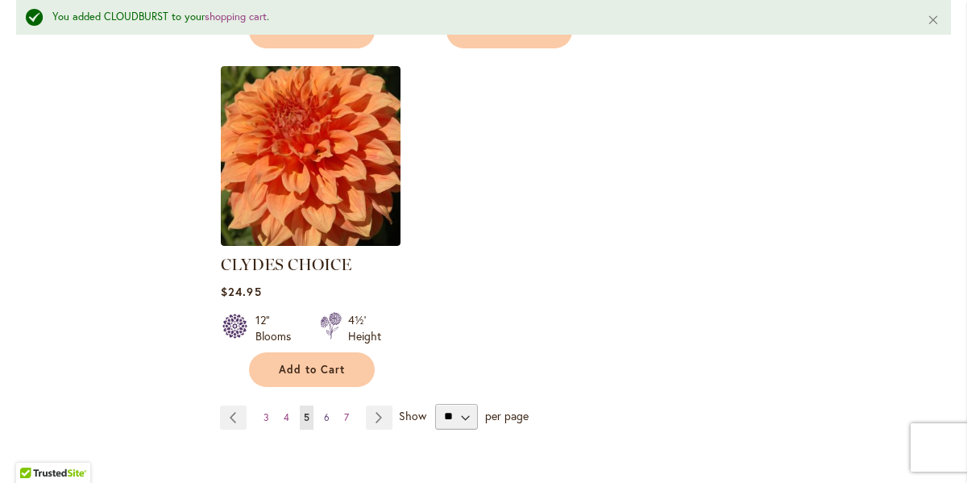
click at [328, 411] on span "6" at bounding box center [327, 417] width 6 height 12
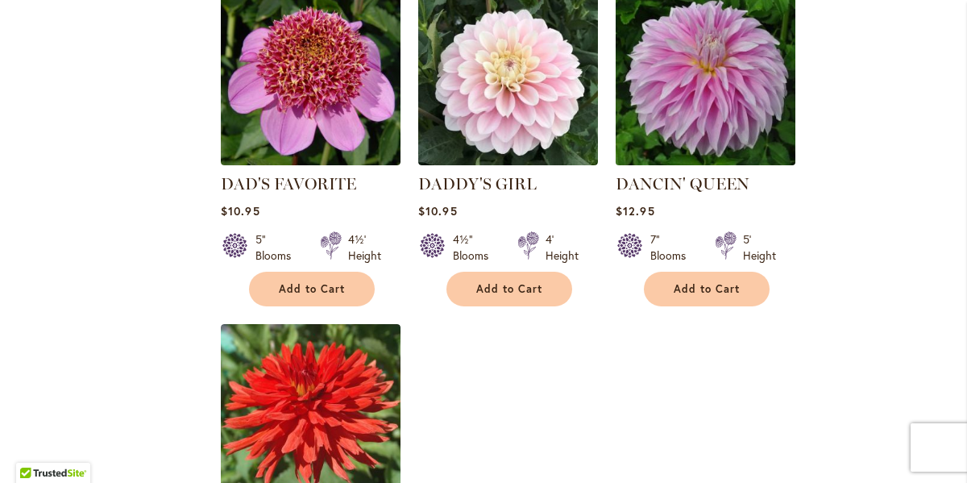
scroll to position [1832, 0]
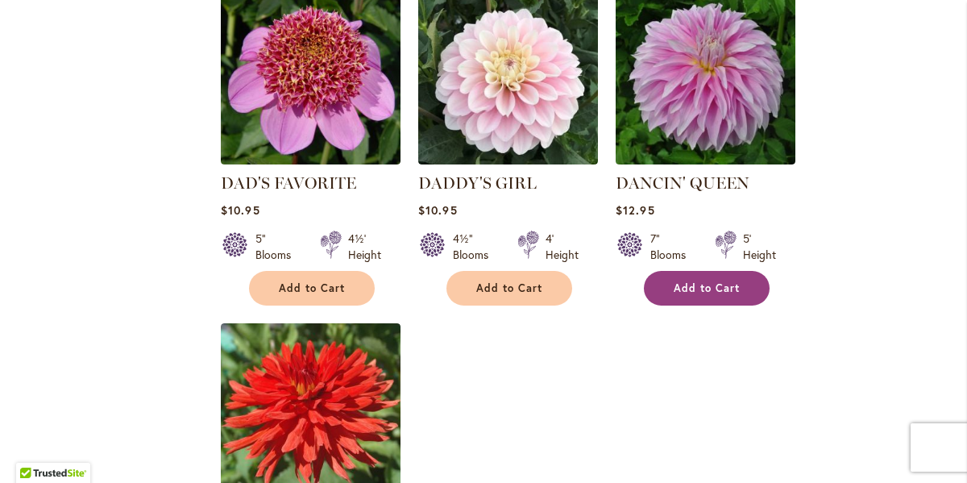
click at [690, 281] on span "Add to Cart" at bounding box center [706, 288] width 66 height 14
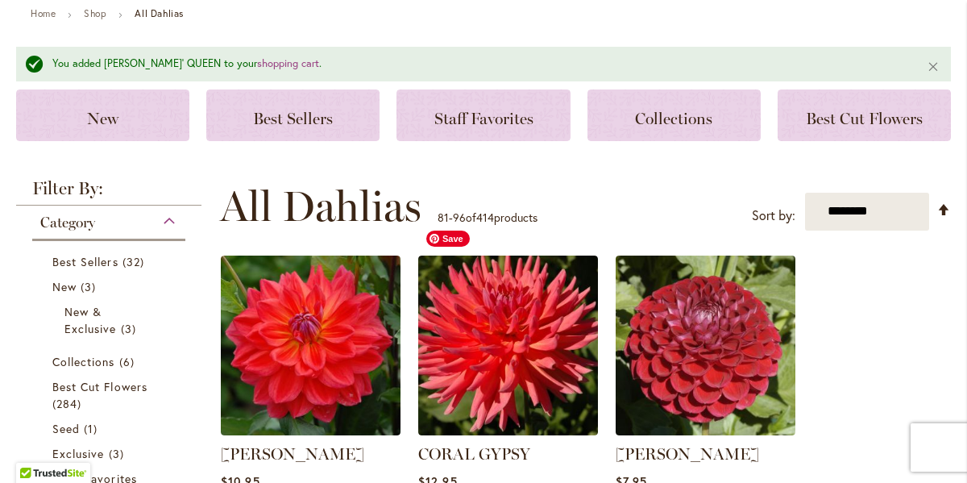
scroll to position [0, 0]
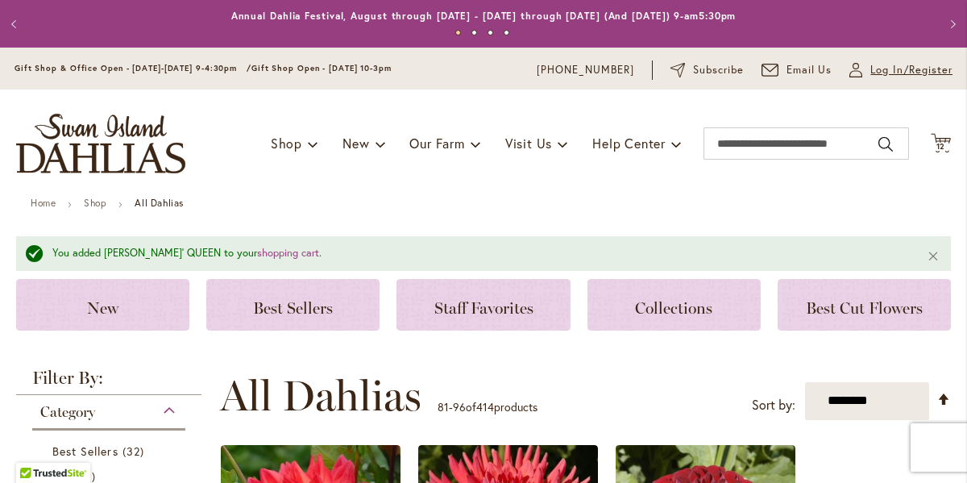
click at [897, 78] on span "Log In/Register" at bounding box center [911, 70] width 82 height 16
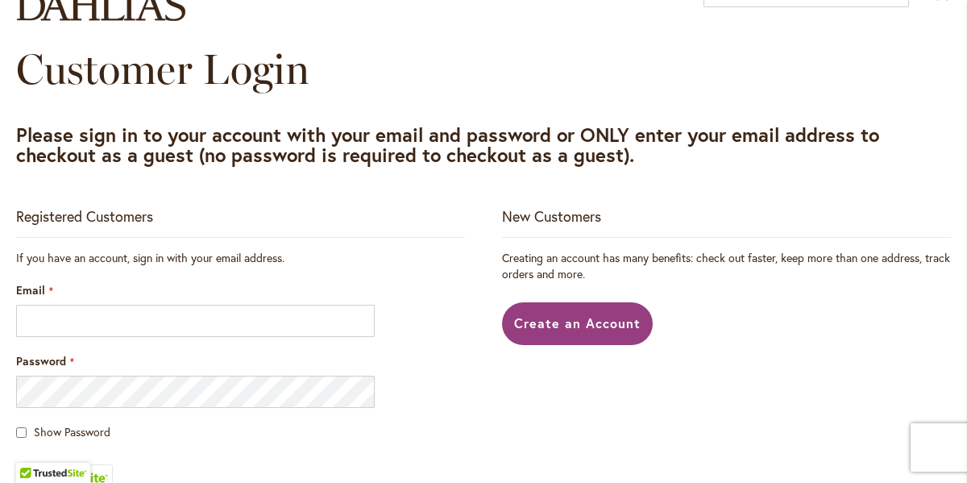
scroll to position [153, 0]
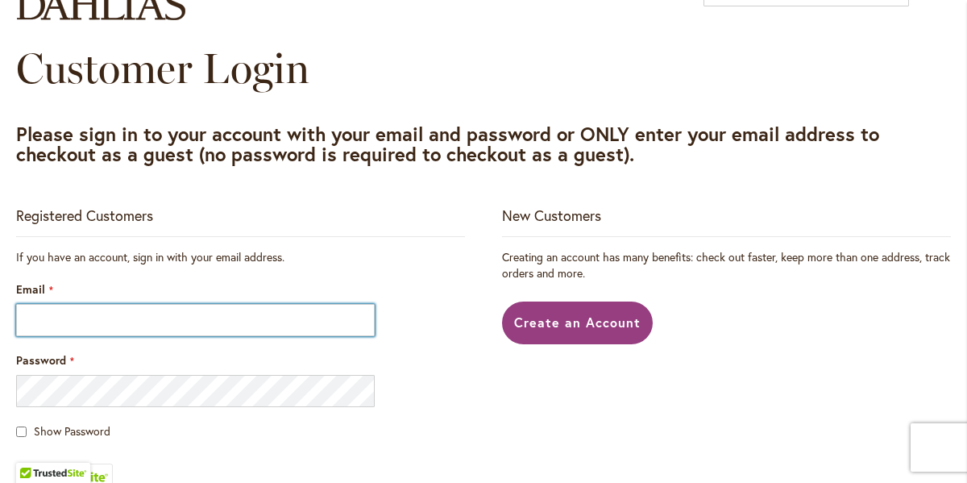
click at [151, 336] on input "Email" at bounding box center [195, 320] width 358 height 32
type input "**********"
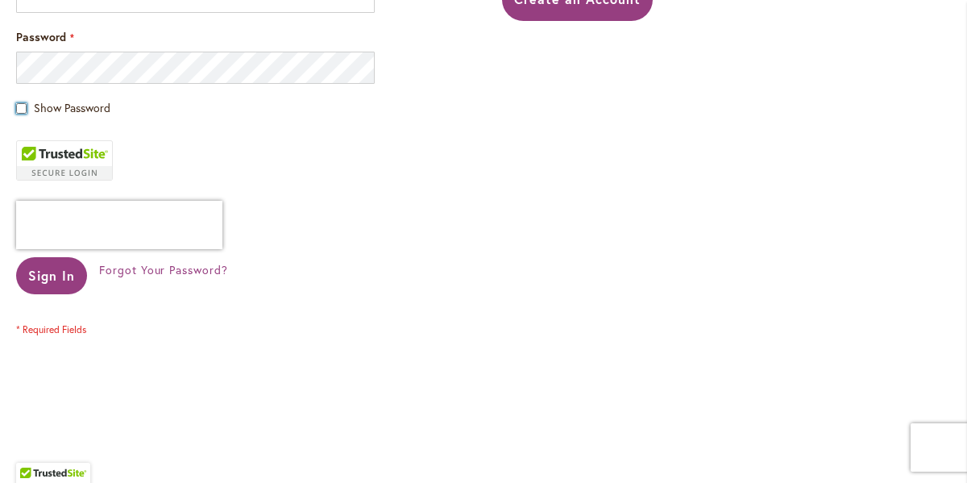
scroll to position [481, 0]
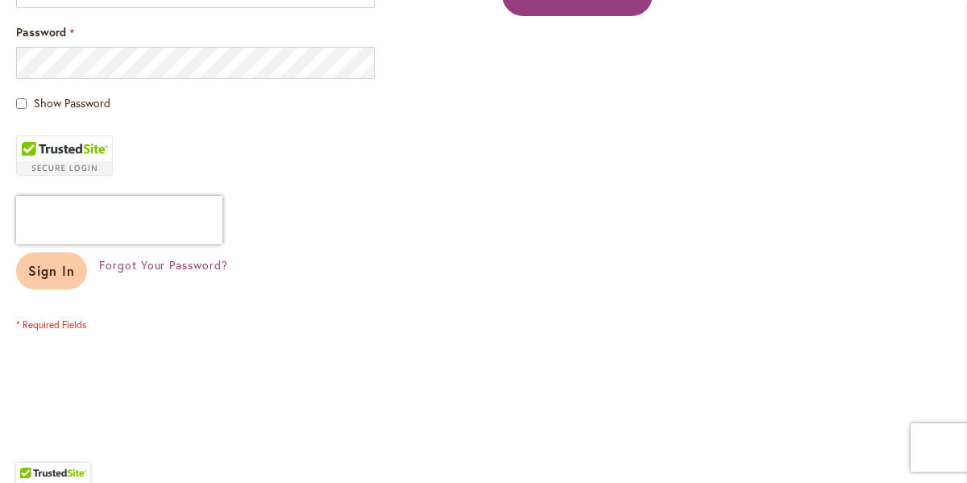
click at [54, 279] on span "Sign In" at bounding box center [51, 270] width 47 height 17
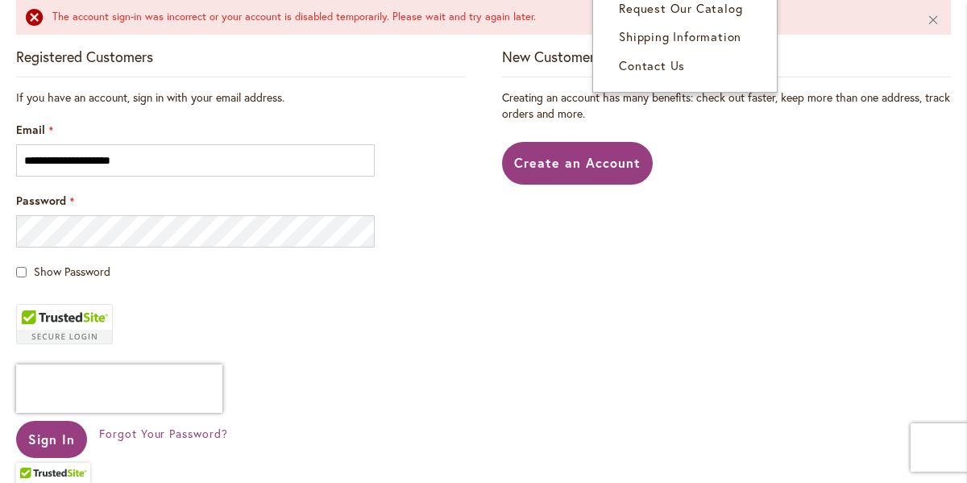
scroll to position [357, 0]
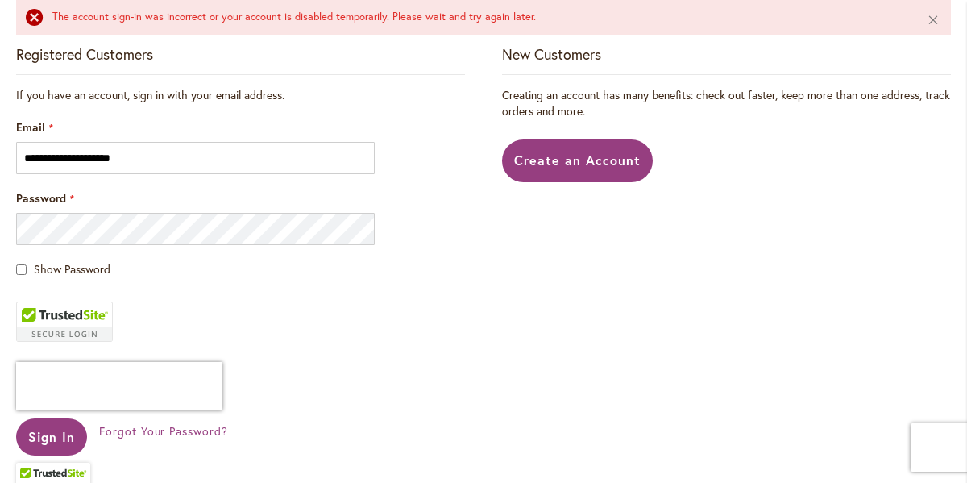
drag, startPoint x: 298, startPoint y: 132, endPoint x: 357, endPoint y: 118, distance: 60.6
click at [357, 118] on fieldset "**********" at bounding box center [240, 292] width 449 height 410
